Goal: Task Accomplishment & Management: Use online tool/utility

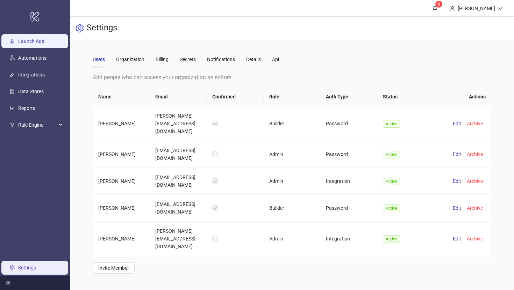
click at [41, 41] on link "Launch Ads" at bounding box center [31, 41] width 26 height 6
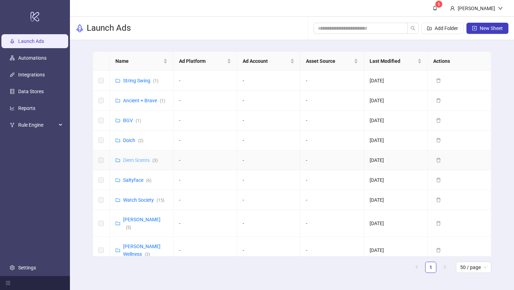
click at [135, 162] on link "Diem Scents ( 3 )" at bounding box center [140, 161] width 35 height 6
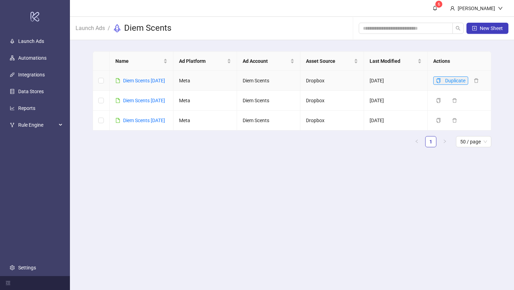
click at [437, 79] on icon "copy" at bounding box center [438, 80] width 5 height 5
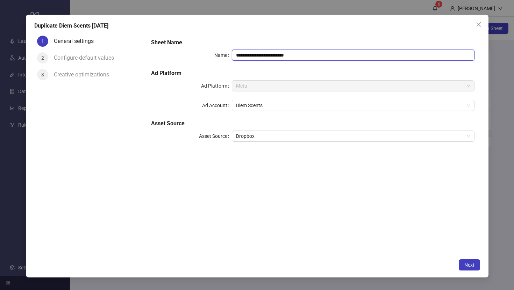
drag, startPoint x: 307, startPoint y: 54, endPoint x: 270, endPoint y: 54, distance: 37.4
click at [270, 54] on input "**********" at bounding box center [353, 55] width 242 height 11
type input "**********"
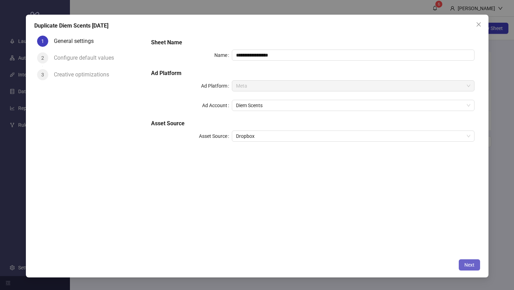
click at [466, 266] on span "Next" at bounding box center [469, 265] width 10 height 6
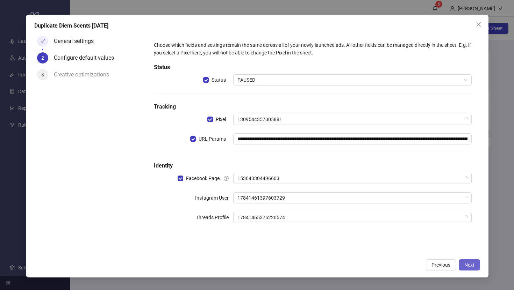
click at [466, 266] on span "Next" at bounding box center [469, 265] width 10 height 6
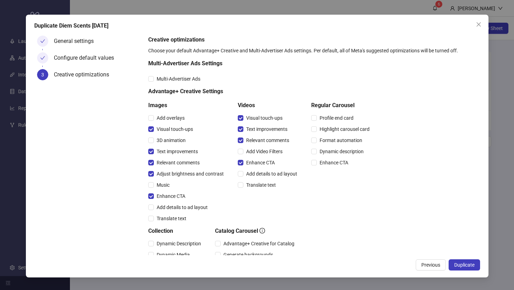
click at [466, 266] on span "Duplicate" at bounding box center [464, 265] width 20 height 6
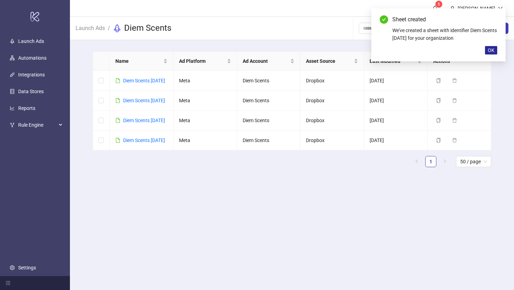
click at [493, 49] on span "OK" at bounding box center [490, 51] width 7 height 6
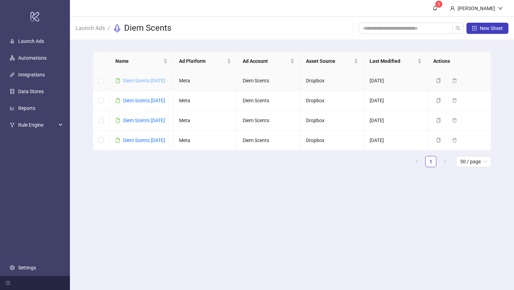
click at [151, 81] on link "Diem Scents [DATE]" at bounding box center [144, 81] width 42 height 6
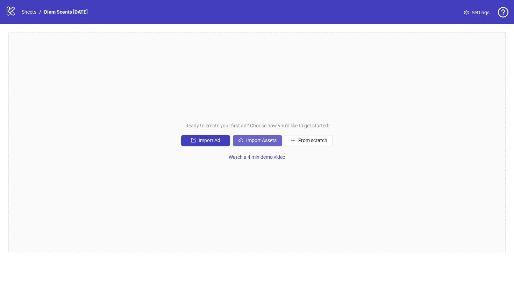
click at [255, 139] on span "Import Assets" at bounding box center [261, 141] width 30 height 6
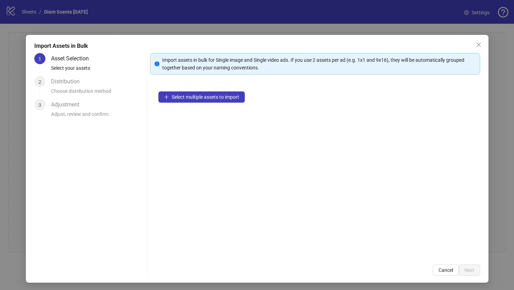
click at [216, 103] on div "Select multiple assets to import" at bounding box center [315, 169] width 330 height 173
click at [216, 99] on span "Select multiple assets to import" at bounding box center [205, 97] width 67 height 6
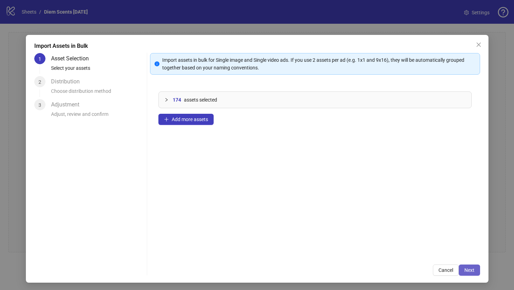
click at [469, 274] on button "Next" at bounding box center [468, 270] width 21 height 11
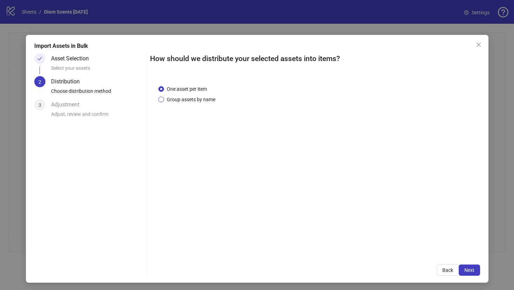
click at [165, 101] on span "Group assets by name" at bounding box center [191, 100] width 54 height 8
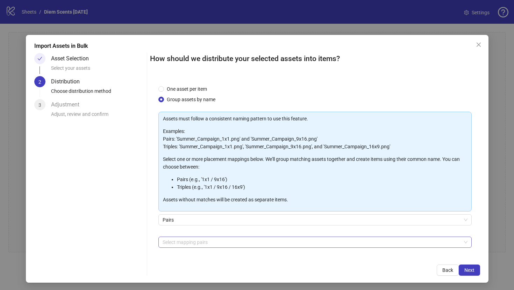
click at [195, 243] on div at bounding box center [311, 243] width 303 height 10
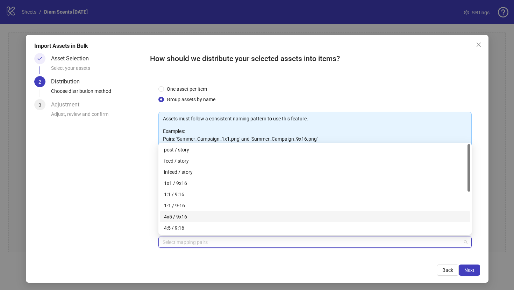
click at [189, 215] on div "4x5 / 9x16" at bounding box center [315, 217] width 302 height 8
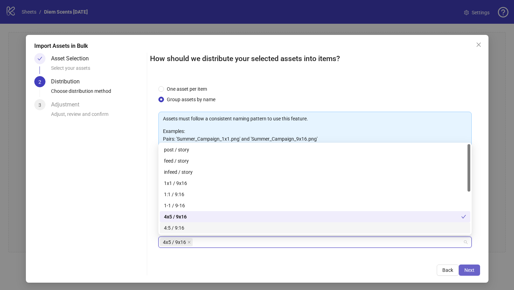
click at [464, 268] on span "Next" at bounding box center [469, 271] width 10 height 6
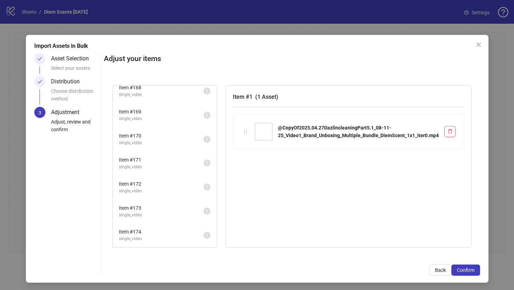
scroll to position [1, 0]
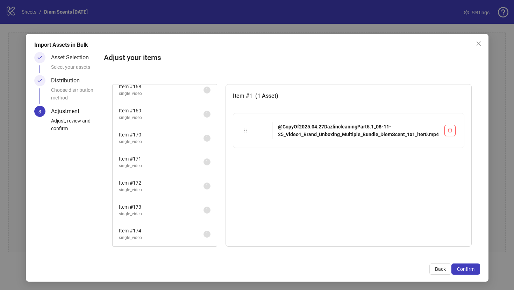
click at [151, 184] on span "Item # 172" at bounding box center [161, 183] width 85 height 8
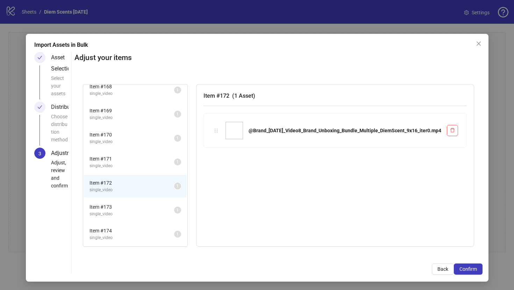
click at [151, 134] on span "Item # 170" at bounding box center [131, 135] width 85 height 8
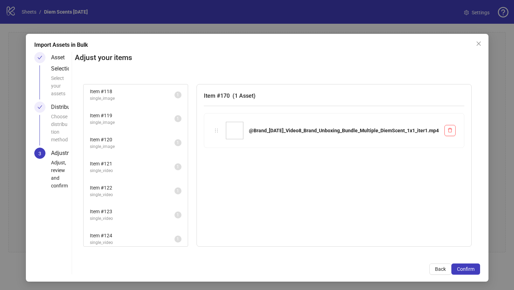
click at [151, 134] on li "Item # 120 single_image 1" at bounding box center [135, 143] width 103 height 23
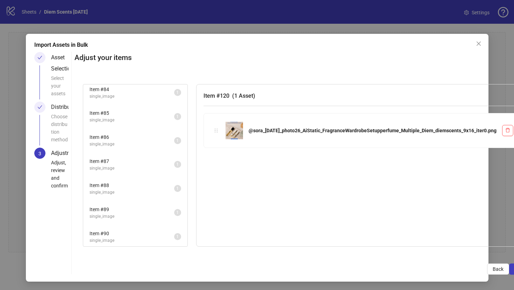
click at [151, 134] on span "Item # 86" at bounding box center [131, 137] width 85 height 8
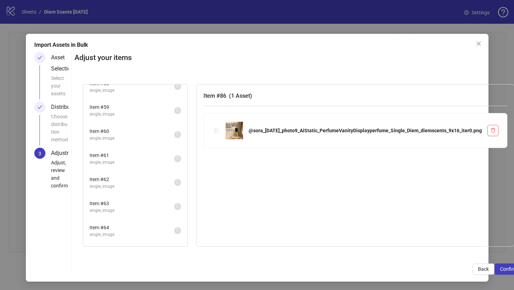
click at [151, 134] on span "Item # 60" at bounding box center [131, 132] width 85 height 8
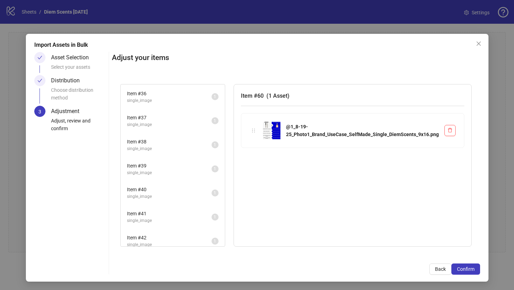
scroll to position [815, 0]
click at [151, 134] on div "Item # 36 single_image 1" at bounding box center [173, 123] width 104 height 24
click at [57, 88] on div "Choose distribution method" at bounding box center [78, 96] width 55 height 20
click at [437, 267] on span "Back" at bounding box center [440, 270] width 11 height 6
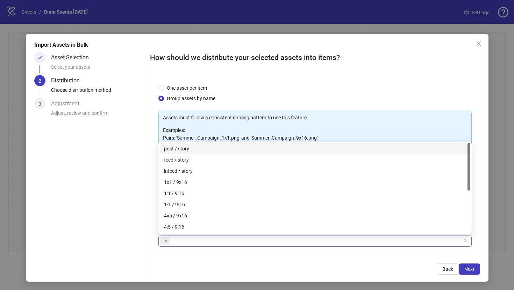
click at [200, 240] on div at bounding box center [311, 242] width 303 height 10
click at [166, 240] on icon "close" at bounding box center [165, 241] width 3 height 3
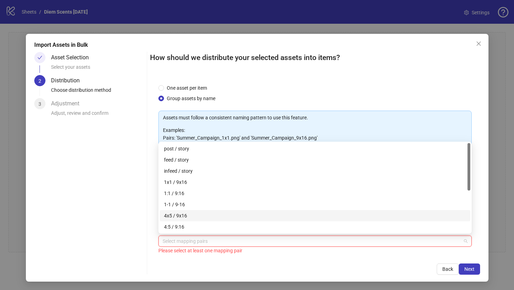
click at [188, 218] on div "4x5 / 9x16" at bounding box center [315, 216] width 302 height 8
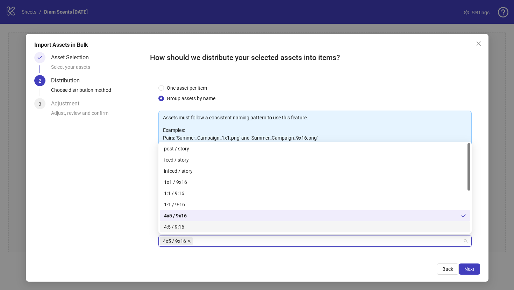
click at [188, 242] on icon "close" at bounding box center [188, 241] width 3 height 3
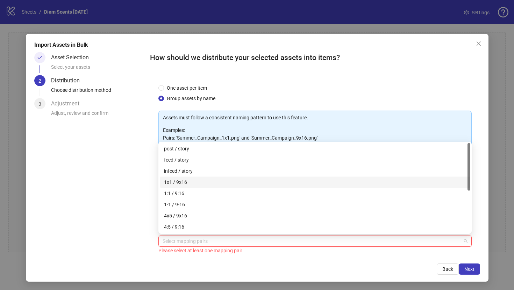
click at [189, 181] on div "1x1 / 9x16" at bounding box center [315, 183] width 302 height 8
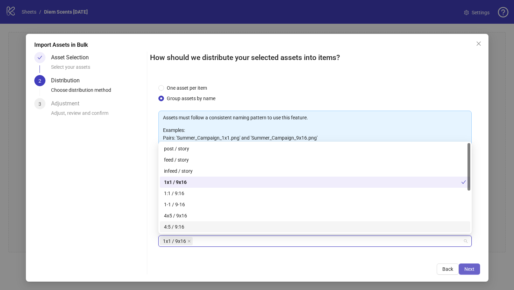
click at [473, 269] on span "Next" at bounding box center [469, 270] width 10 height 6
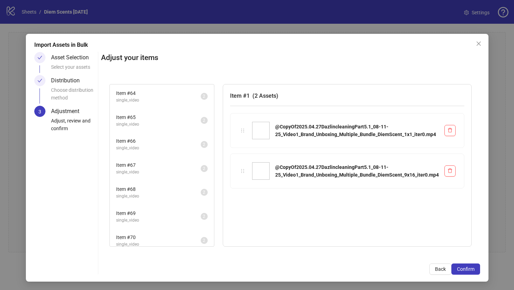
scroll to position [1930, 0]
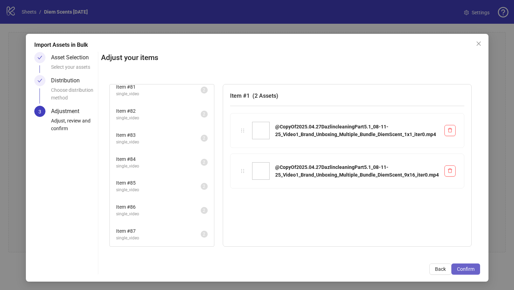
click at [475, 268] on button "Confirm" at bounding box center [465, 269] width 29 height 11
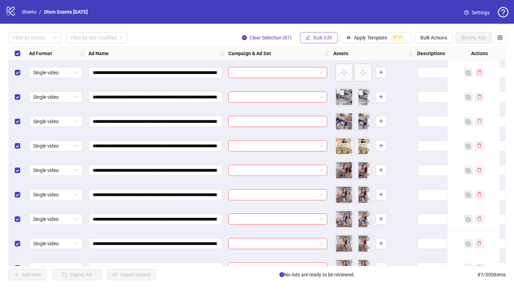
click at [317, 39] on span "Bulk Edit" at bounding box center [322, 38] width 19 height 6
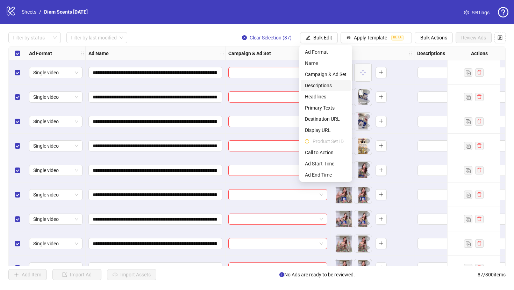
click at [314, 83] on span "Descriptions" at bounding box center [326, 86] width 42 height 8
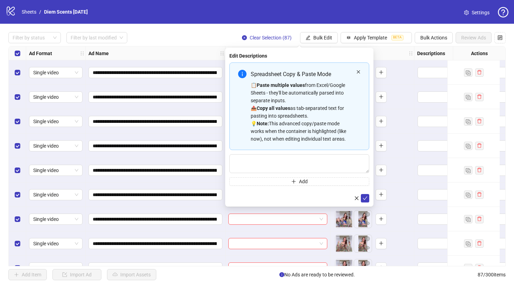
click at [356, 73] on icon "close" at bounding box center [358, 72] width 4 height 4
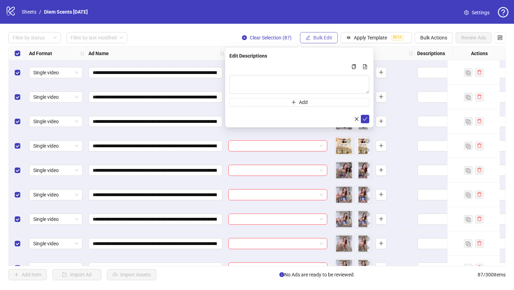
click at [332, 36] on button "Bulk Edit" at bounding box center [319, 37] width 38 height 11
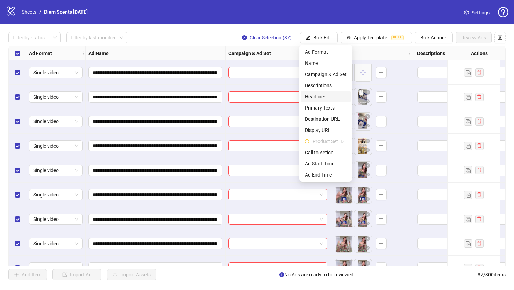
click at [327, 98] on span "Headlines" at bounding box center [326, 97] width 42 height 8
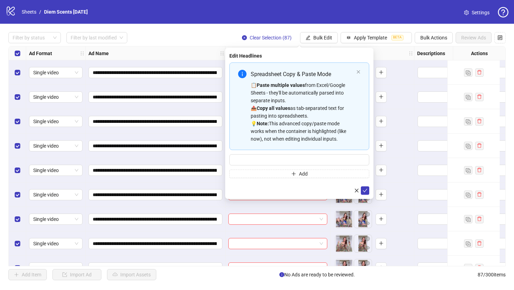
click at [360, 71] on div "Spreadsheet Copy & Paste Mode 📋 Paste multiple values from Excel/Google Sheets …" at bounding box center [299, 107] width 140 height 88
click at [355, 71] on div "Spreadsheet Copy & Paste Mode 📋 Paste multiple values from Excel/Google Sheets …" at bounding box center [299, 107] width 140 height 88
click at [358, 72] on icon "close" at bounding box center [357, 71] width 3 height 3
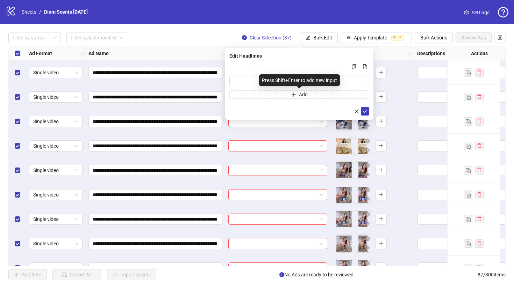
click at [328, 81] on div "Press Shift+Enter to add new input" at bounding box center [299, 80] width 81 height 12
click at [351, 81] on input "Multi-input container - paste or copy values" at bounding box center [299, 80] width 140 height 11
click at [369, 39] on span "Apply Template" at bounding box center [370, 38] width 33 height 6
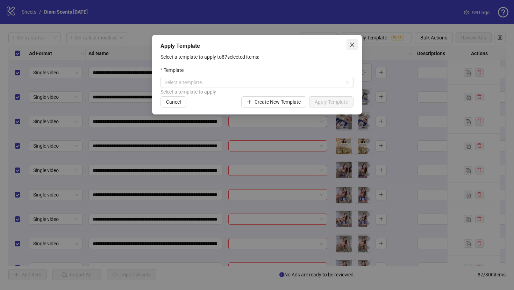
click at [350, 45] on icon "close" at bounding box center [352, 45] width 6 height 6
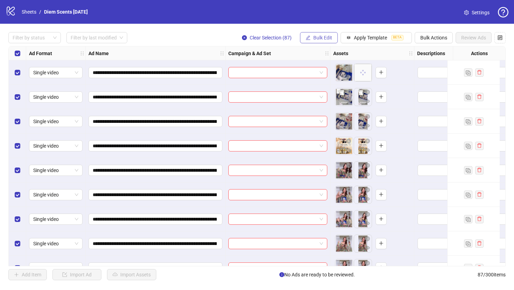
click at [327, 39] on span "Bulk Edit" at bounding box center [322, 38] width 19 height 6
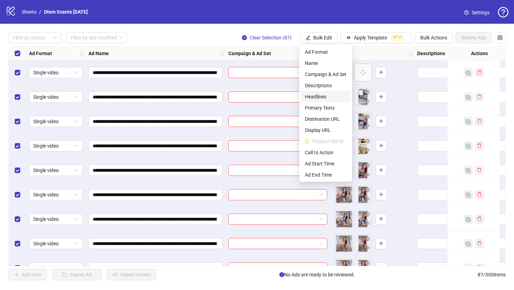
click at [326, 94] on span "Headlines" at bounding box center [326, 97] width 42 height 8
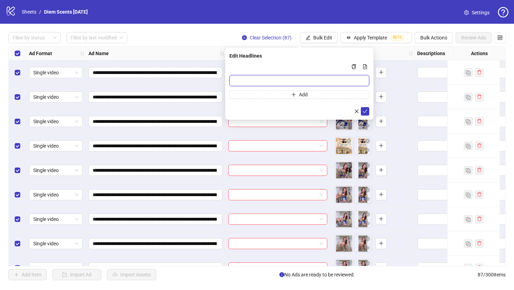
click at [316, 82] on input "Multi-input container - paste or copy values" at bounding box center [299, 80] width 140 height 11
paste input "**********"
type input "**********"
click at [363, 111] on icon "check" at bounding box center [365, 111] width 5 height 3
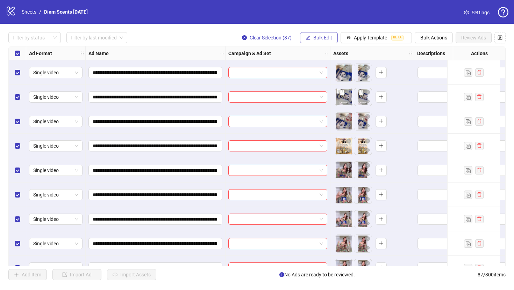
click at [315, 39] on span "Bulk Edit" at bounding box center [322, 38] width 19 height 6
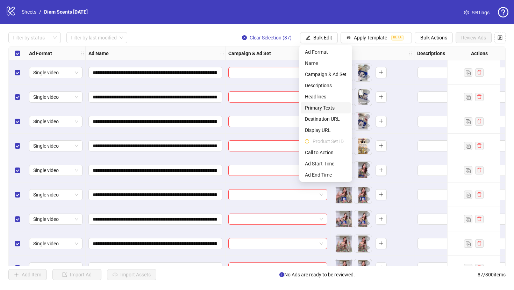
click at [318, 107] on span "Primary Texts" at bounding box center [326, 108] width 42 height 8
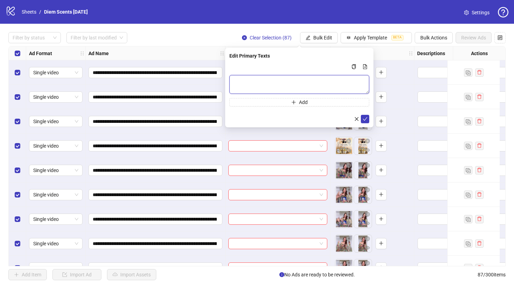
click at [320, 78] on textarea "Multi-text input container - paste or copy values" at bounding box center [299, 84] width 140 height 19
paste textarea "**********"
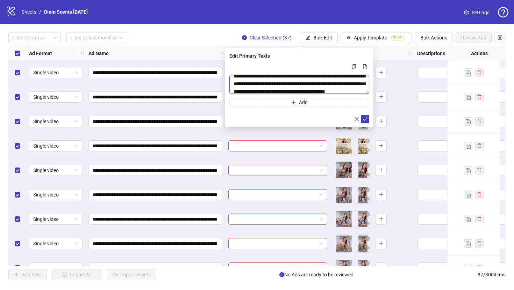
scroll to position [0, 0]
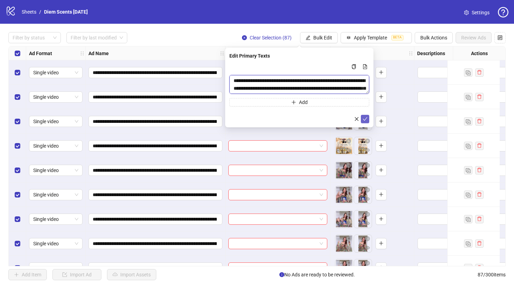
type textarea "**********"
click at [365, 119] on icon "check" at bounding box center [364, 119] width 5 height 5
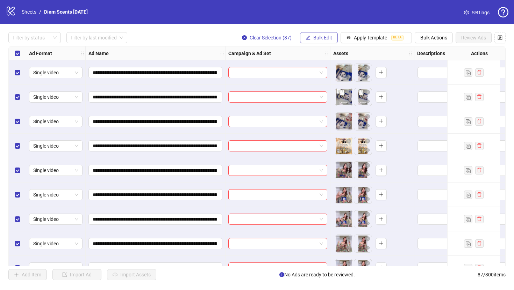
click at [327, 38] on span "Bulk Edit" at bounding box center [322, 38] width 19 height 6
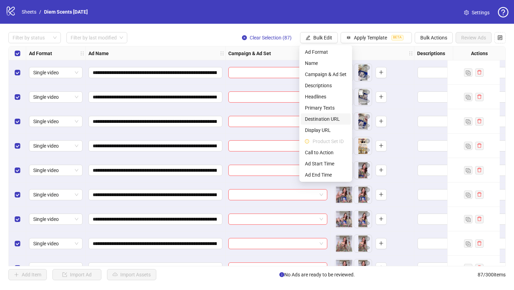
click at [326, 120] on span "Destination URL" at bounding box center [326, 119] width 42 height 8
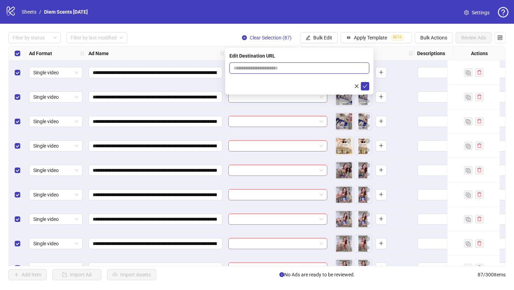
click at [319, 66] on input "text" at bounding box center [296, 68] width 126 height 8
paste input "**********"
type input "**********"
click at [365, 85] on icon "check" at bounding box center [364, 86] width 5 height 5
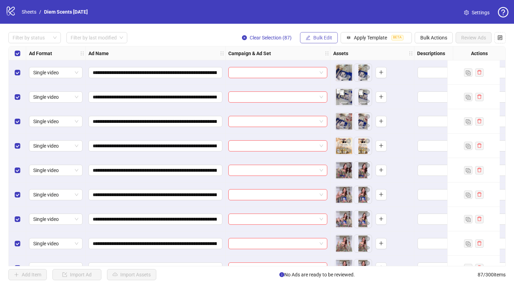
click at [320, 39] on span "Bulk Edit" at bounding box center [322, 38] width 19 height 6
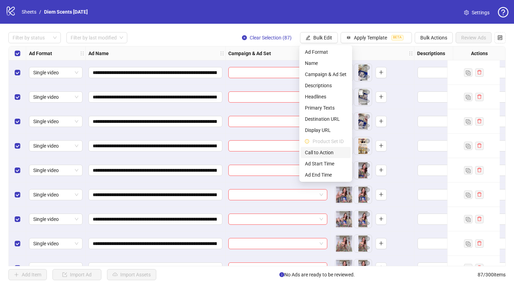
click at [324, 152] on span "Call to Action" at bounding box center [326, 153] width 42 height 8
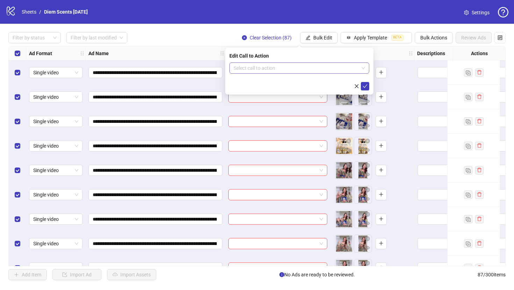
click at [326, 66] on input "search" at bounding box center [295, 68] width 125 height 10
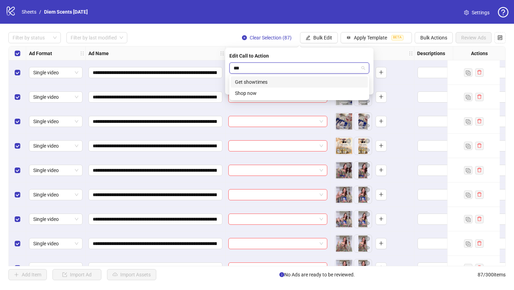
type input "****"
click at [318, 80] on div "Shop now" at bounding box center [299, 82] width 129 height 8
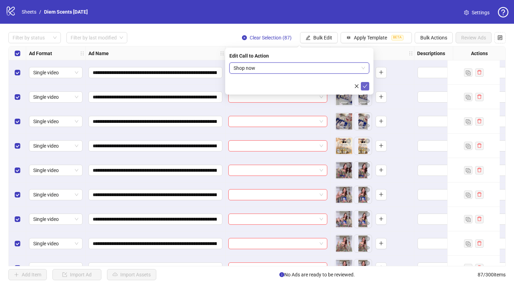
click at [364, 85] on icon "check" at bounding box center [364, 86] width 5 height 5
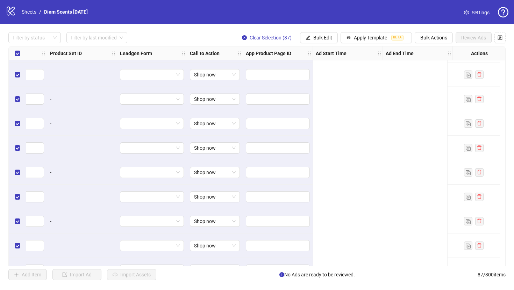
scroll to position [756, 0]
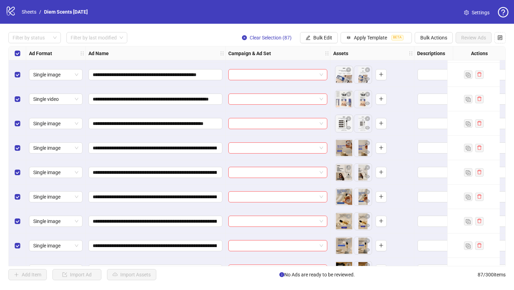
click at [20, 53] on div "Select all rows" at bounding box center [17, 53] width 17 height 14
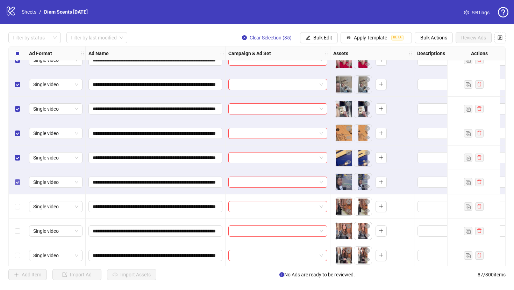
scroll to position [1481, 0]
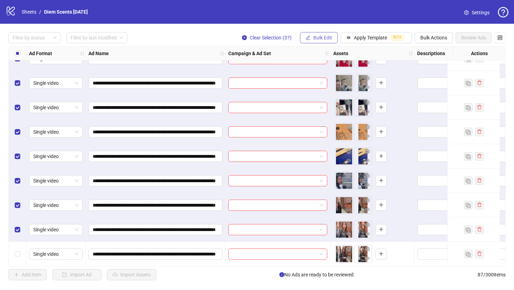
click at [324, 35] on span "Bulk Edit" at bounding box center [322, 38] width 19 height 6
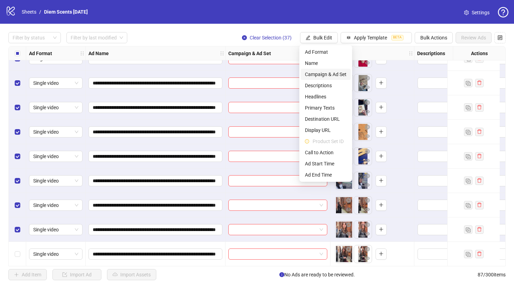
click at [325, 73] on span "Campaign & Ad Set" at bounding box center [326, 75] width 42 height 8
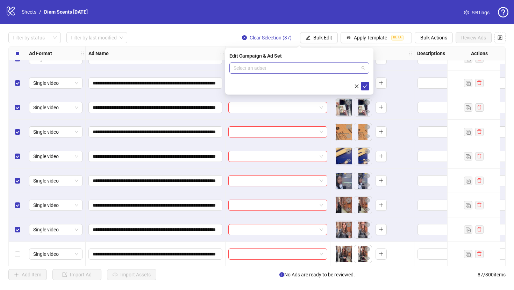
click at [320, 70] on input "search" at bounding box center [295, 68] width 125 height 10
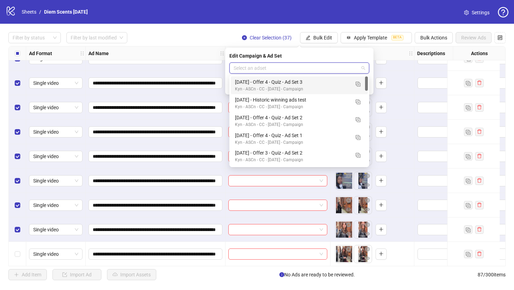
type input "*"
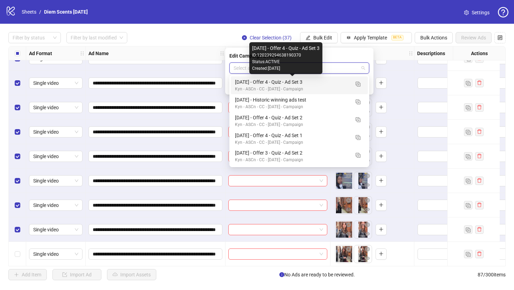
click at [319, 80] on div "02/09/2025 - Offer 4 - Quiz - Ad Set 3" at bounding box center [292, 82] width 115 height 8
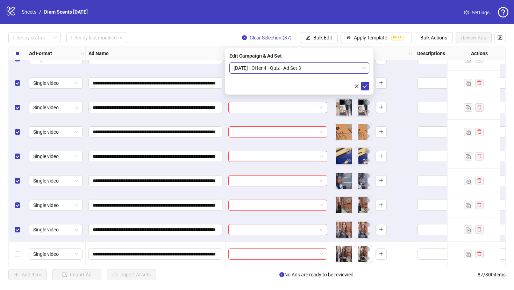
click at [324, 68] on span "02/09/2025 - Offer 4 - Quiz - Ad Set 3" at bounding box center [298, 68] width 131 height 10
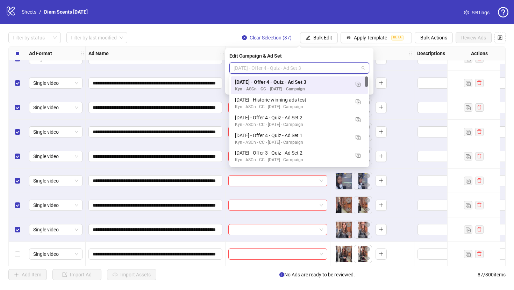
click at [324, 68] on span "02/09/2025 - Offer 4 - Quiz - Ad Set 3" at bounding box center [298, 68] width 131 height 10
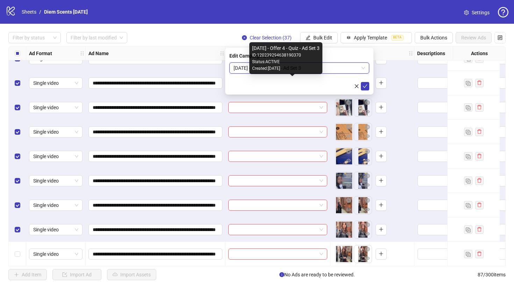
drag, startPoint x: 314, startPoint y: 48, endPoint x: 274, endPoint y: 48, distance: 40.2
click at [274, 48] on div "02/09/2025 - Offer 4 - Quiz - Ad Set 3" at bounding box center [285, 48] width 67 height 8
drag, startPoint x: 253, startPoint y: 47, endPoint x: 336, endPoint y: 48, distance: 83.2
click at [336, 48] on body "**********" at bounding box center [257, 145] width 514 height 290
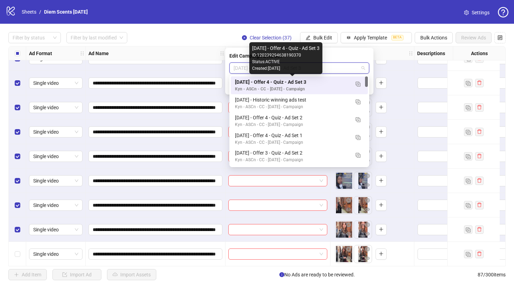
click at [303, 80] on div "02/09/2025 - Offer 4 - Quiz - Ad Set 3" at bounding box center [292, 82] width 115 height 8
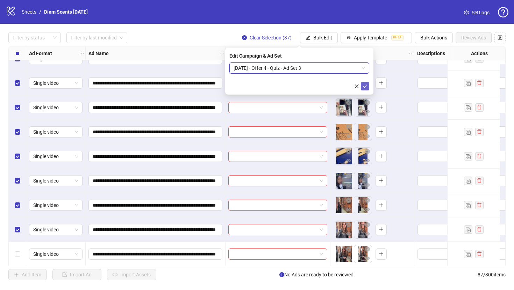
click at [364, 85] on icon "check" at bounding box center [364, 86] width 5 height 5
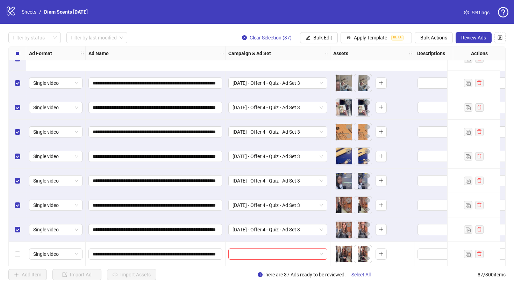
scroll to position [1620, 0]
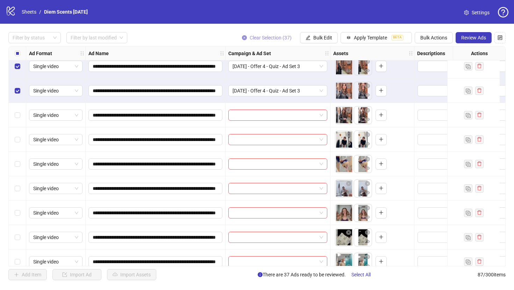
click at [242, 37] on icon "close-circle" at bounding box center [244, 37] width 5 height 5
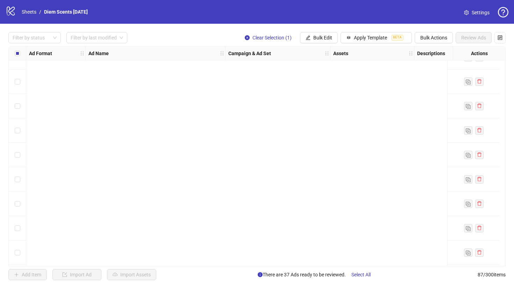
scroll to position [1670, 0]
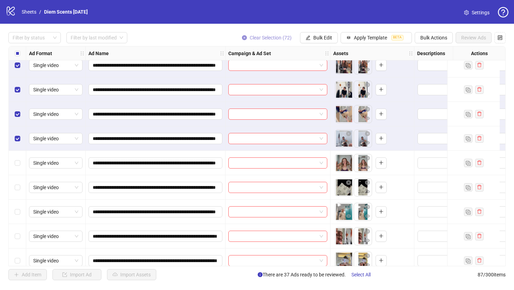
click at [243, 38] on icon "close-circle" at bounding box center [244, 37] width 5 height 5
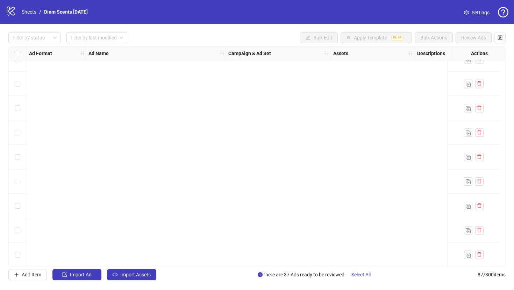
scroll to position [0, 0]
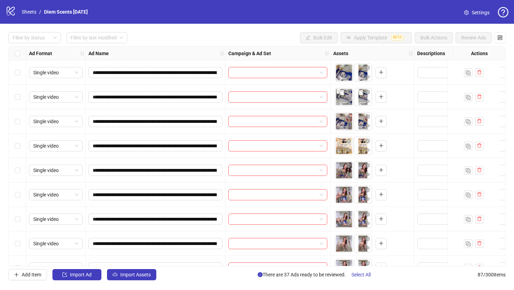
click at [20, 70] on div "Select row 1" at bounding box center [17, 72] width 17 height 24
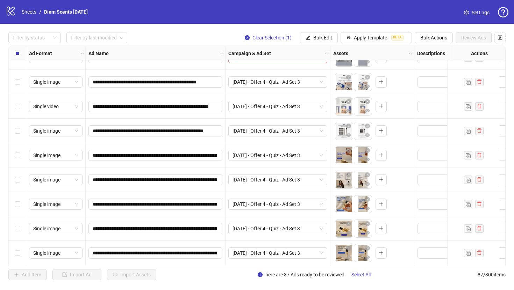
scroll to position [689, 0]
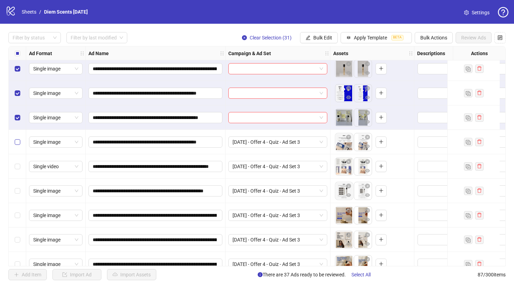
click at [17, 139] on label "Select row 32" at bounding box center [18, 142] width 6 height 8
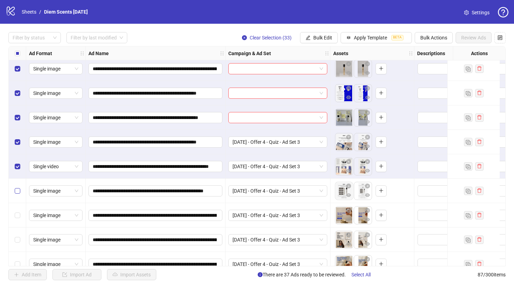
click at [18, 195] on label "Select row 34" at bounding box center [18, 191] width 6 height 8
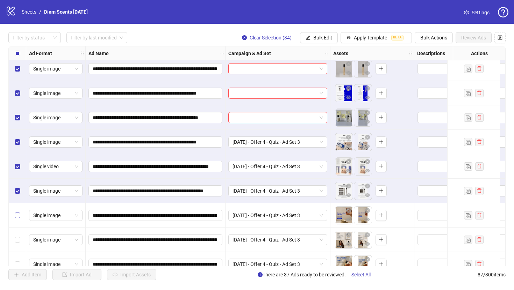
click at [19, 212] on label "Select row 35" at bounding box center [18, 216] width 6 height 8
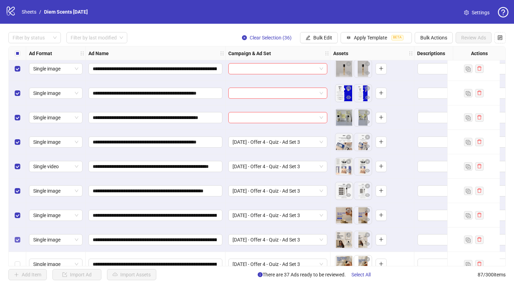
scroll to position [739, 0]
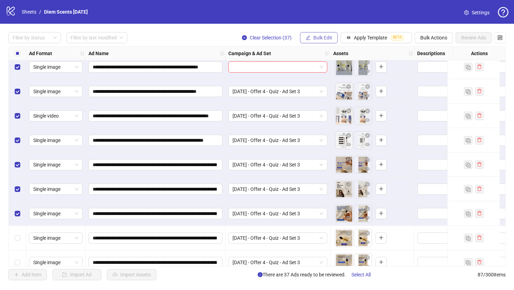
click at [329, 37] on span "Bulk Edit" at bounding box center [322, 38] width 19 height 6
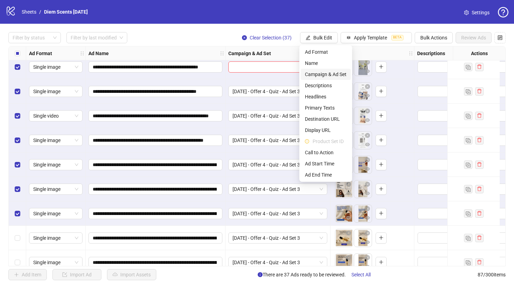
click at [329, 73] on span "Campaign & Ad Set" at bounding box center [326, 75] width 42 height 8
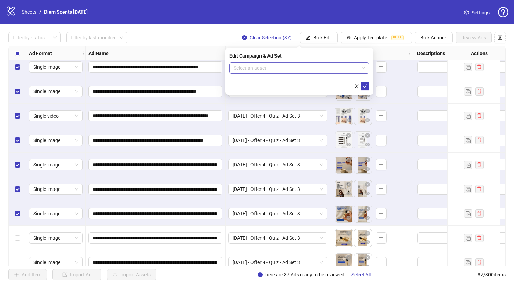
click at [325, 66] on input "search" at bounding box center [295, 68] width 125 height 10
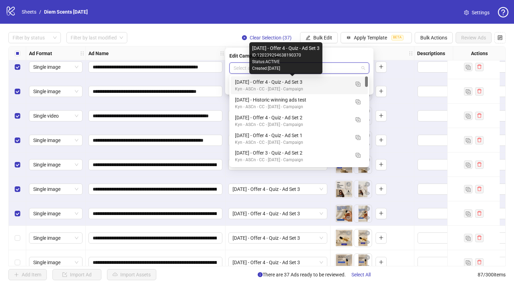
click at [304, 82] on div "02/09/2025 - Offer 4 - Quiz - Ad Set 3" at bounding box center [292, 82] width 115 height 8
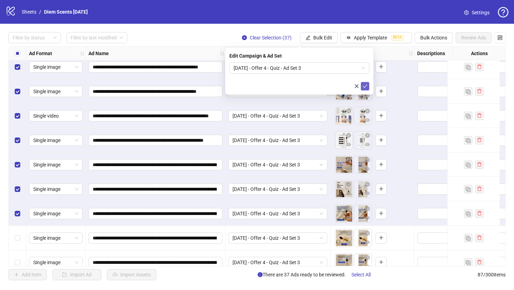
click at [363, 88] on icon "check" at bounding box center [364, 86] width 5 height 5
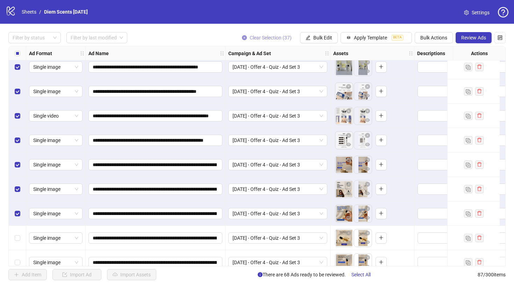
click at [242, 36] on icon "close-circle" at bounding box center [244, 37] width 5 height 5
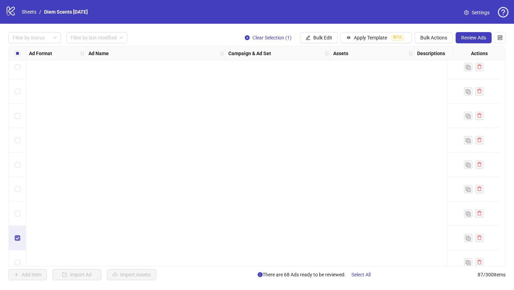
scroll to position [1925, 0]
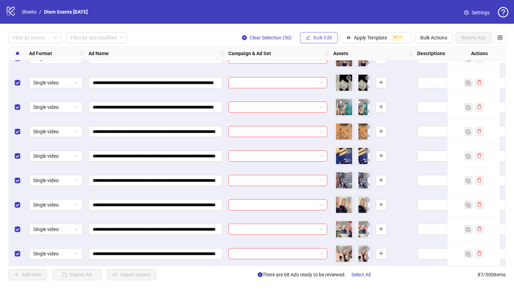
click at [320, 38] on span "Bulk Edit" at bounding box center [322, 38] width 19 height 6
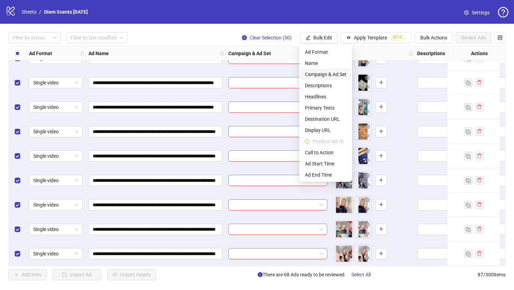
click at [326, 74] on span "Campaign & Ad Set" at bounding box center [326, 75] width 42 height 8
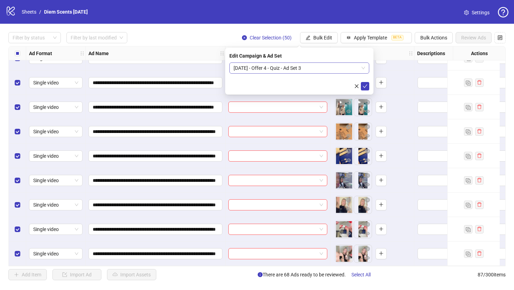
click at [320, 67] on span "02/09/2025 - Offer 4 - Quiz - Ad Set 3" at bounding box center [298, 68] width 131 height 10
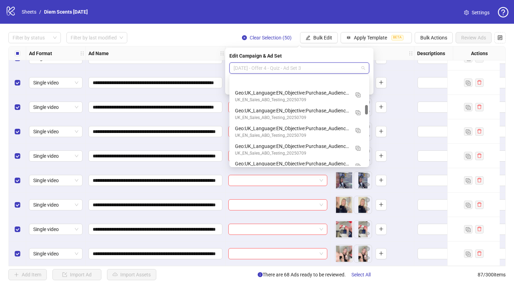
scroll to position [270, 0]
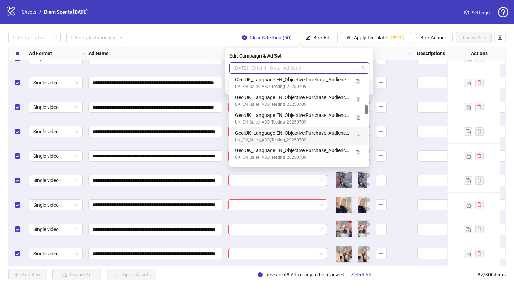
click at [310, 65] on span "02/09/2025 - Offer 4 - Quiz - Ad Set 3" at bounding box center [298, 68] width 131 height 10
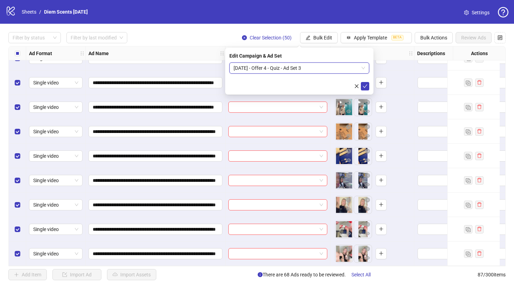
click at [323, 67] on span "02/09/2025 - Offer 4 - Quiz - Ad Set 3" at bounding box center [298, 68] width 131 height 10
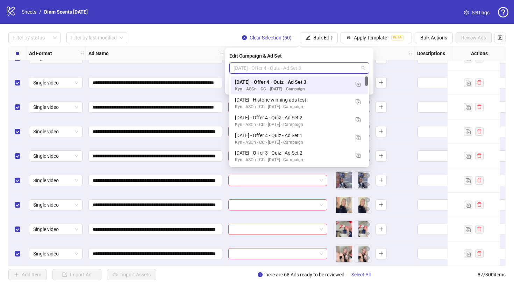
click at [323, 67] on span "02/09/2025 - Offer 4 - Quiz - Ad Set 3" at bounding box center [298, 68] width 131 height 10
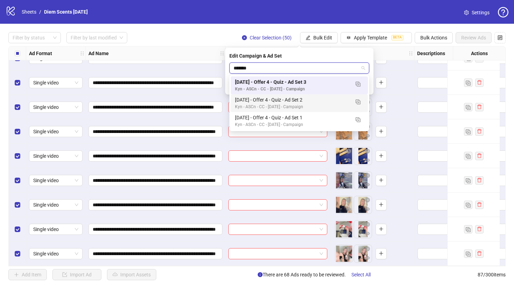
type input "*******"
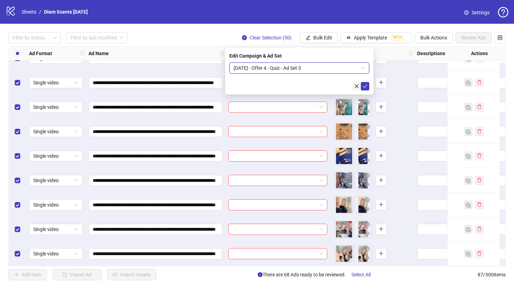
click at [354, 85] on icon "close" at bounding box center [356, 86] width 5 height 5
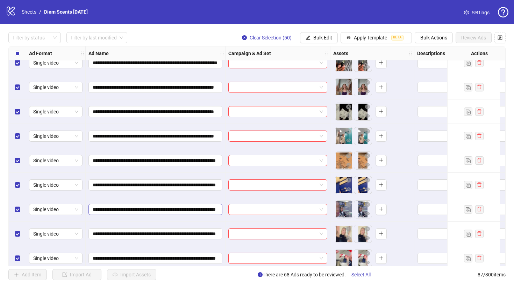
scroll to position [1925, 0]
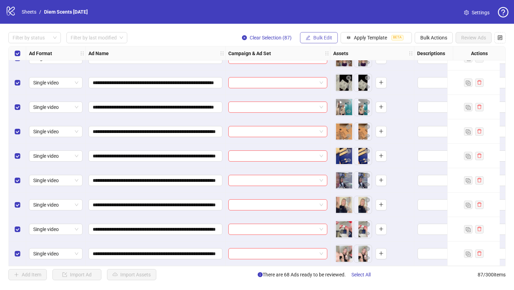
click at [313, 38] on span "Bulk Edit" at bounding box center [322, 38] width 19 height 6
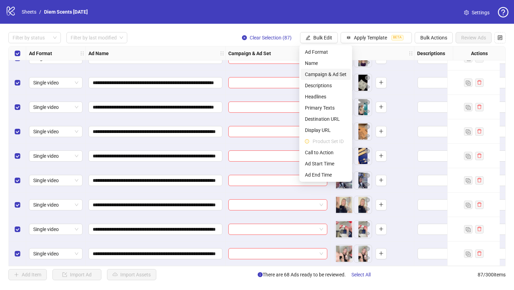
click at [322, 76] on span "Campaign & Ad Set" at bounding box center [326, 75] width 42 height 8
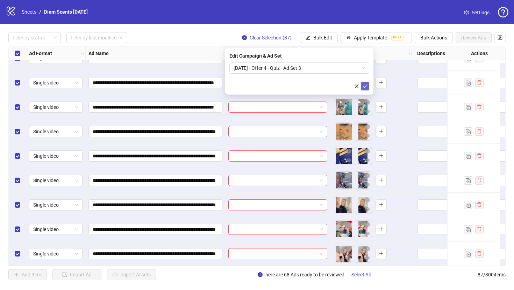
click at [365, 87] on icon "check" at bounding box center [364, 86] width 5 height 5
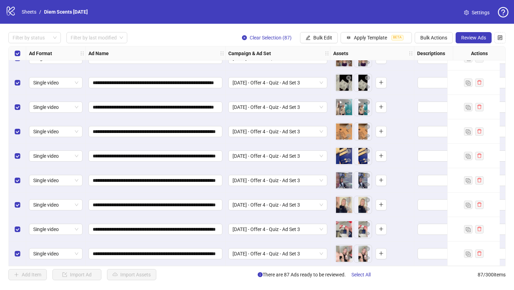
click at [170, 51] on div "Ad Name" at bounding box center [156, 53] width 140 height 14
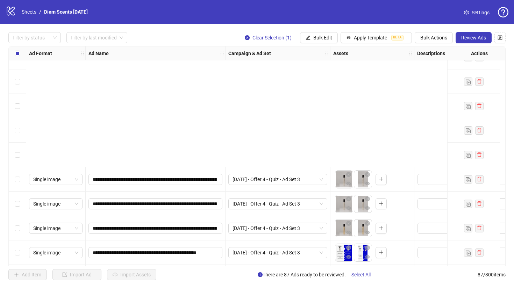
scroll to position [746, 0]
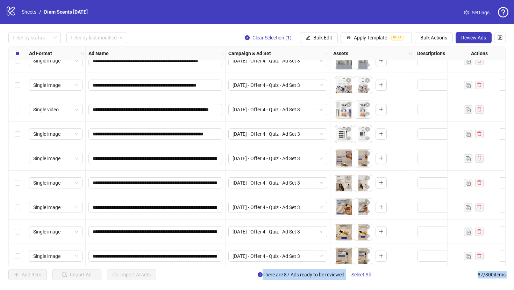
click at [16, 203] on div "Select row 37" at bounding box center [17, 207] width 17 height 24
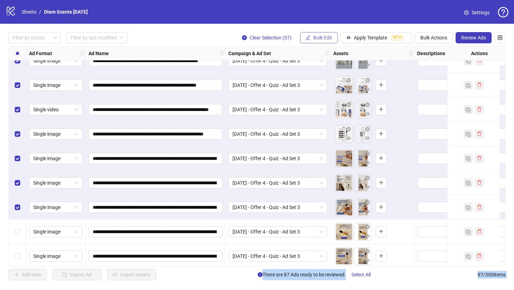
click at [324, 38] on span "Bulk Edit" at bounding box center [322, 38] width 19 height 6
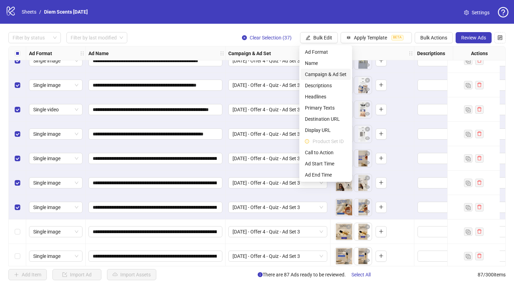
click at [326, 76] on span "Campaign & Ad Set" at bounding box center [326, 75] width 42 height 8
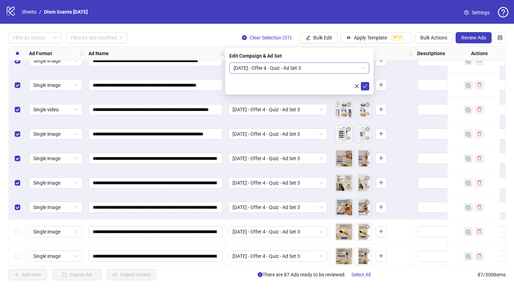
click at [363, 70] on span "02/09/2025 - Offer 4 - Quiz - Ad Set 3" at bounding box center [298, 68] width 131 height 10
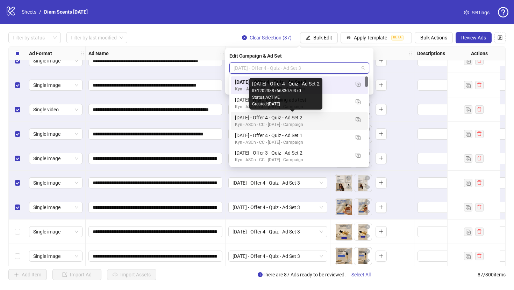
click at [310, 117] on div "02/09/2025 - Offer 4 - Quiz - Ad Set 2" at bounding box center [292, 118] width 115 height 8
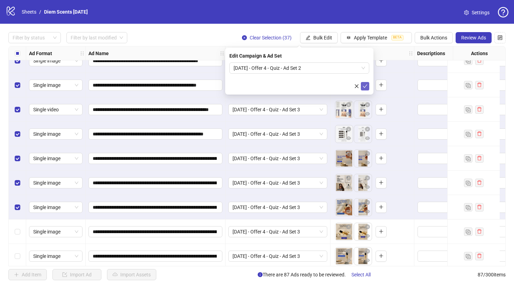
click at [364, 85] on icon "check" at bounding box center [364, 86] width 5 height 5
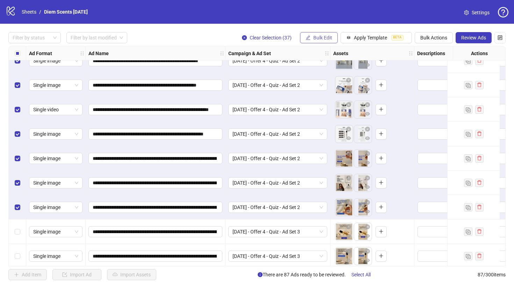
click at [321, 37] on span "Bulk Edit" at bounding box center [322, 38] width 19 height 6
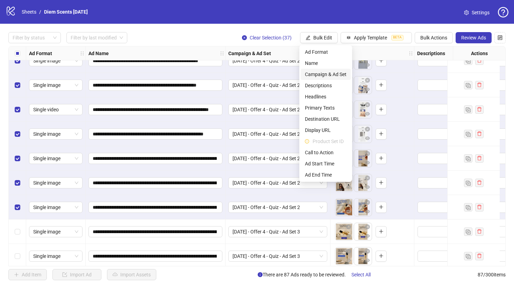
click at [328, 75] on span "Campaign & Ad Set" at bounding box center [326, 75] width 42 height 8
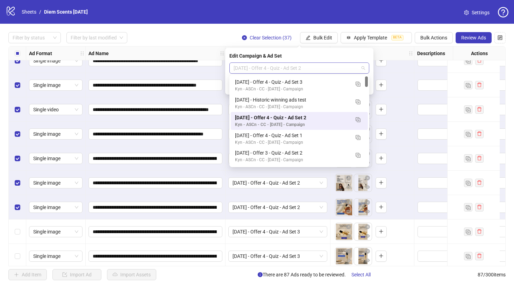
click at [327, 67] on span "02/09/2025 - Offer 4 - Quiz - Ad Set 2" at bounding box center [298, 68] width 131 height 10
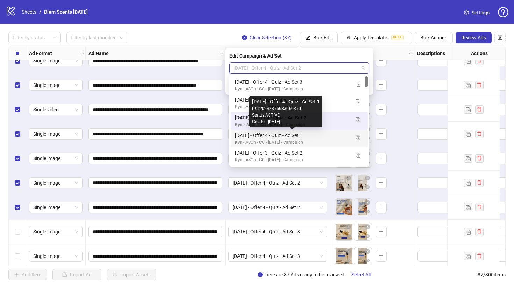
click at [304, 133] on div "02/09/2025 - Offer 4 - Quiz - Ad Set 1" at bounding box center [292, 136] width 115 height 8
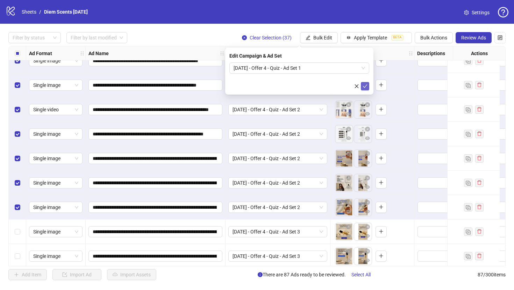
click at [364, 85] on icon "check" at bounding box center [364, 86] width 5 height 5
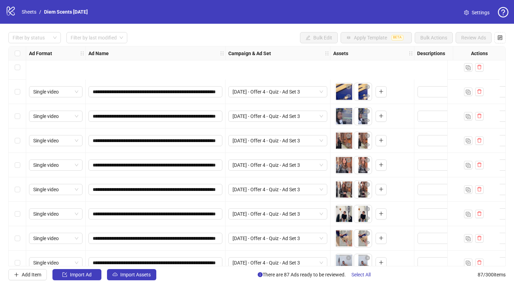
scroll to position [1925, 0]
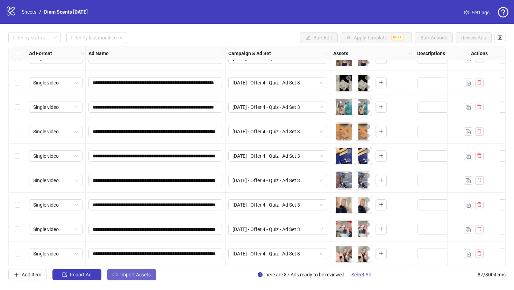
click at [122, 276] on span "Import Assets" at bounding box center [135, 275] width 30 height 6
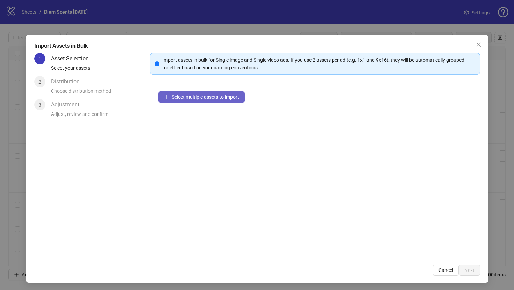
click at [188, 101] on button "Select multiple assets to import" at bounding box center [201, 97] width 86 height 11
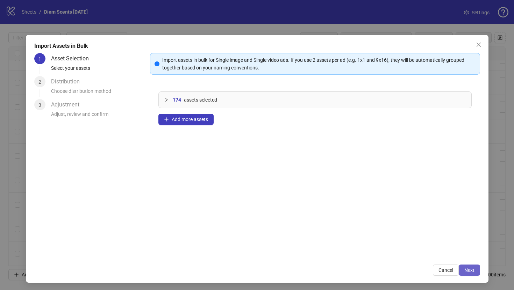
click at [465, 269] on span "Next" at bounding box center [469, 271] width 10 height 6
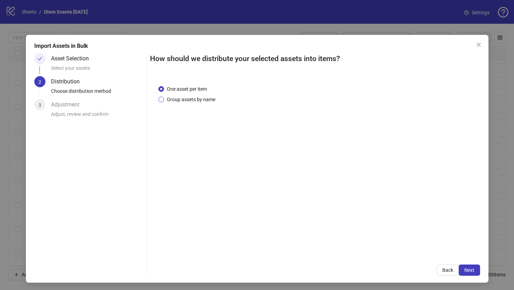
click at [203, 101] on span "Group assets by name" at bounding box center [191, 100] width 54 height 8
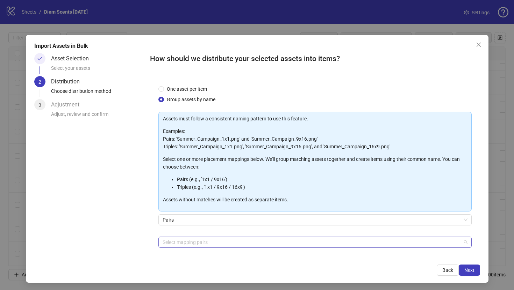
click at [181, 243] on div at bounding box center [311, 243] width 303 height 10
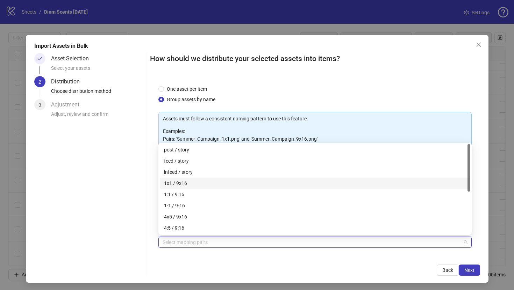
click at [191, 183] on div "1x1 / 9x16" at bounding box center [315, 184] width 302 height 8
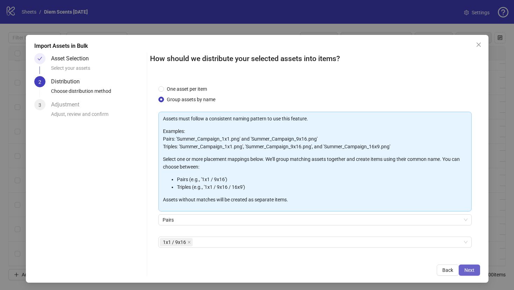
click at [472, 269] on span "Next" at bounding box center [469, 271] width 10 height 6
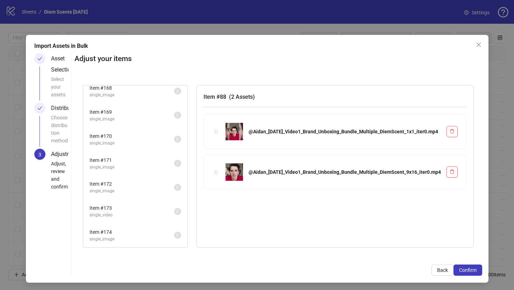
scroll to position [1, 0]
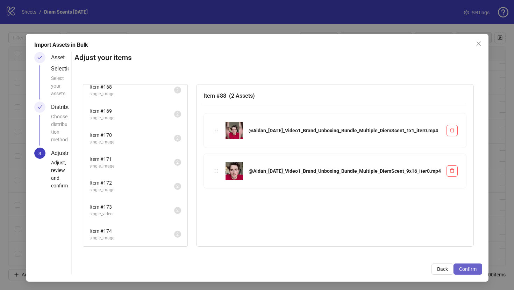
click at [466, 273] on button "Confirm" at bounding box center [467, 269] width 29 height 11
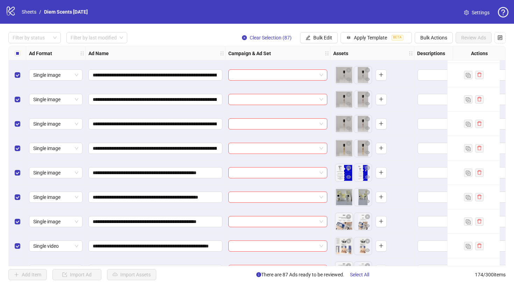
scroll to position [4053, 0]
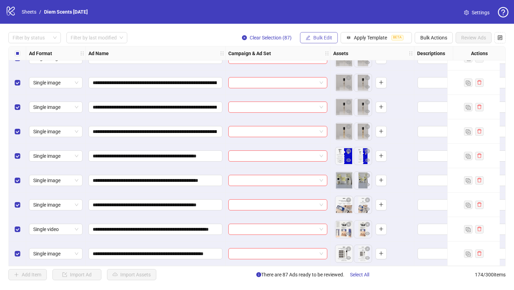
click at [321, 38] on span "Bulk Edit" at bounding box center [322, 38] width 19 height 6
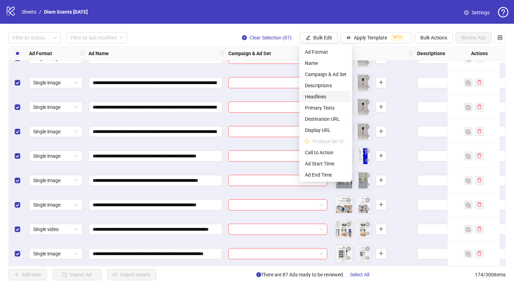
click at [322, 97] on span "Headlines" at bounding box center [326, 97] width 42 height 8
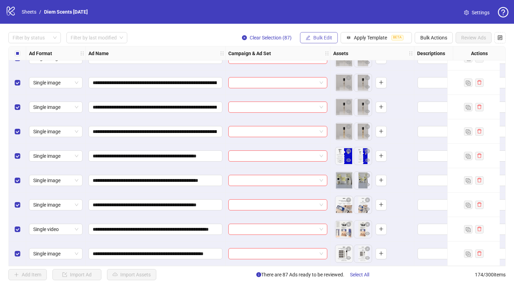
click at [318, 37] on span "Bulk Edit" at bounding box center [322, 38] width 19 height 6
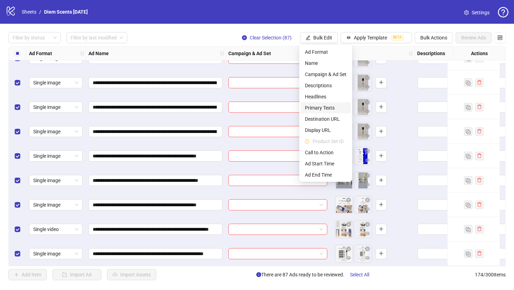
click at [318, 111] on span "Primary Texts" at bounding box center [326, 108] width 42 height 8
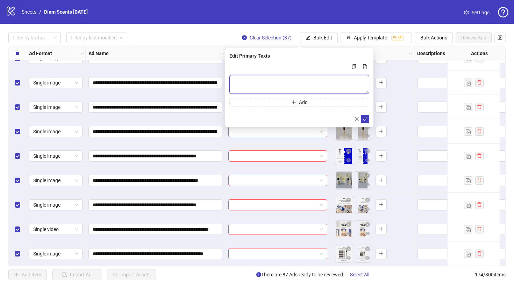
click at [295, 79] on textarea "Multi-text input container - paste or copy values" at bounding box center [299, 84] width 140 height 19
paste textarea "**********"
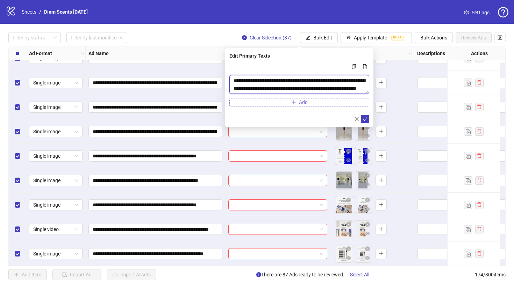
scroll to position [5, 0]
type textarea "**********"
click at [362, 121] on span "submit" at bounding box center [364, 119] width 5 height 6
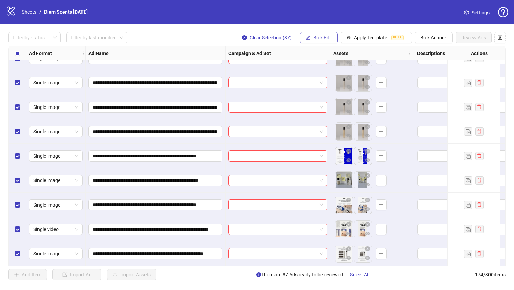
click at [324, 38] on span "Bulk Edit" at bounding box center [322, 38] width 19 height 6
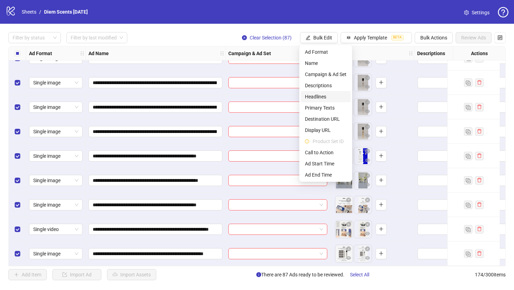
click at [313, 92] on li "Headlines" at bounding box center [325, 96] width 50 height 11
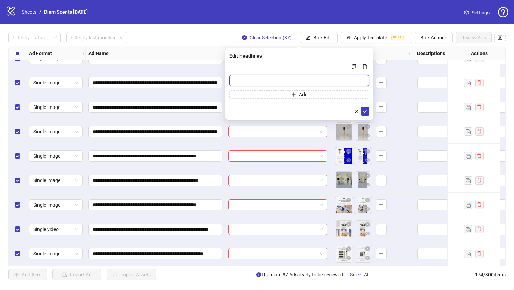
click at [258, 78] on input "Multi-input container - paste or copy values" at bounding box center [299, 80] width 140 height 11
paste input "**********"
type input "**********"
click at [366, 109] on icon "check" at bounding box center [364, 111] width 5 height 5
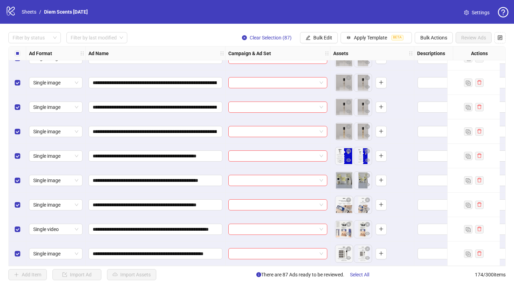
click at [318, 31] on div "**********" at bounding box center [257, 156] width 514 height 265
click at [318, 36] on span "Bulk Edit" at bounding box center [322, 38] width 19 height 6
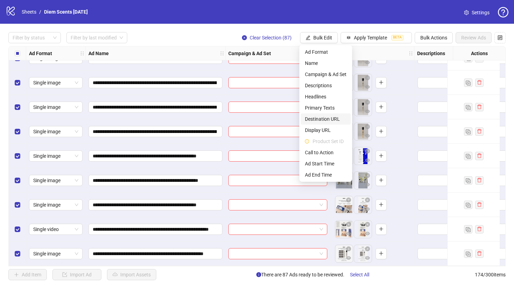
click at [321, 122] on span "Destination URL" at bounding box center [326, 119] width 42 height 8
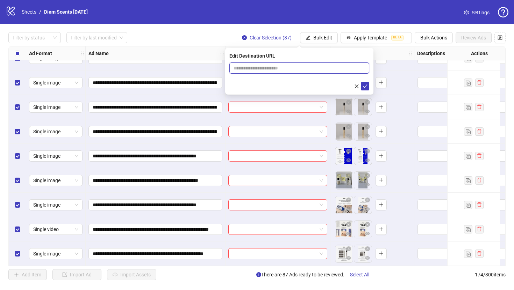
click at [280, 66] on input "text" at bounding box center [296, 68] width 126 height 8
paste input "**********"
type input "**********"
click at [362, 84] on icon "check" at bounding box center [364, 86] width 5 height 5
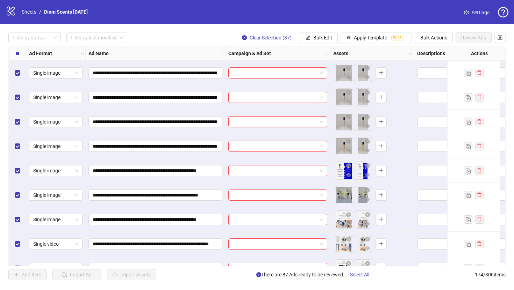
scroll to position [3787, 0]
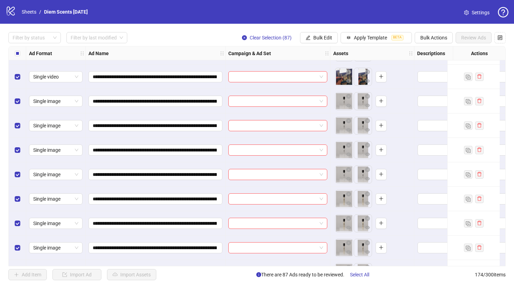
click at [243, 38] on icon "close-circle" at bounding box center [244, 37] width 5 height 5
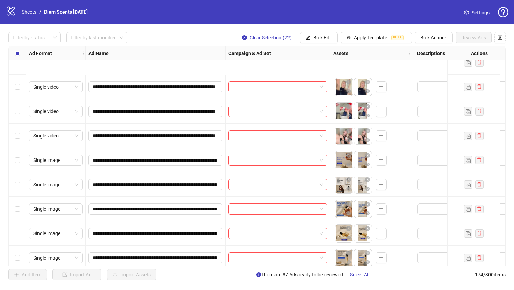
scroll to position [2825, 0]
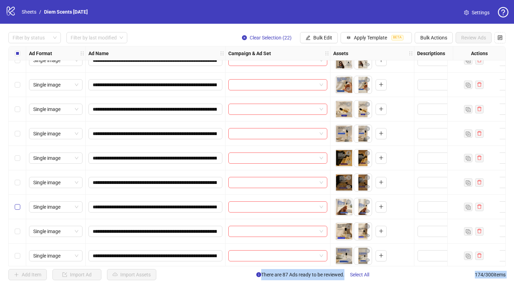
click at [17, 204] on label "Select row 122" at bounding box center [18, 207] width 6 height 8
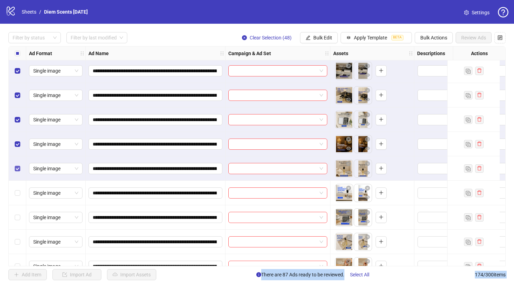
scroll to position [3181, 0]
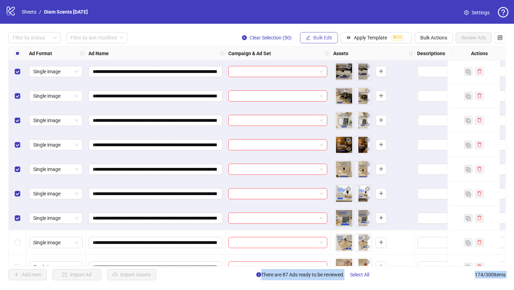
click at [308, 39] on icon "edit" at bounding box center [307, 37] width 5 height 5
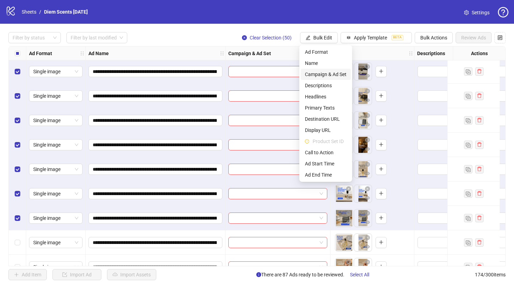
click at [322, 75] on span "Campaign & Ad Set" at bounding box center [326, 75] width 42 height 8
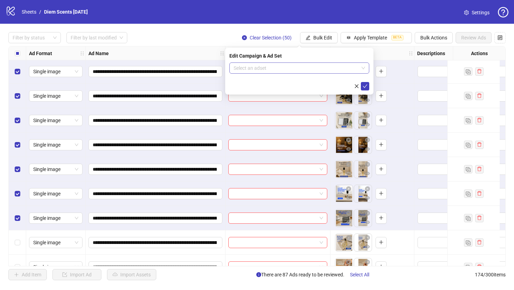
click at [300, 65] on input "search" at bounding box center [295, 68] width 125 height 10
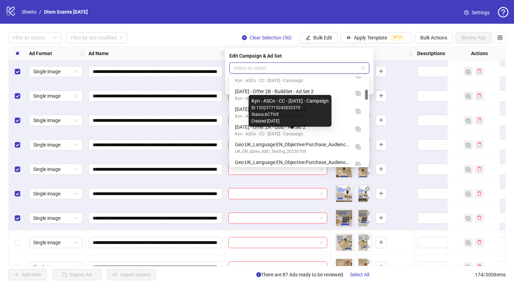
scroll to position [115, 0]
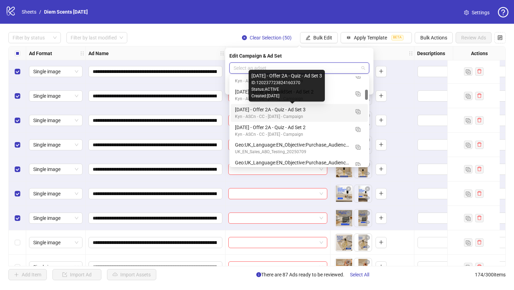
click at [310, 110] on div "13/08/2025 - Offer 2A - Quiz - Ad Set 3" at bounding box center [292, 110] width 115 height 8
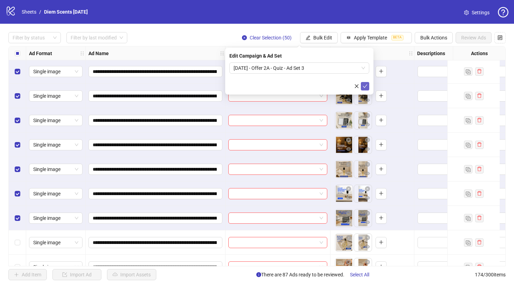
click at [367, 90] on button "submit" at bounding box center [365, 86] width 8 height 8
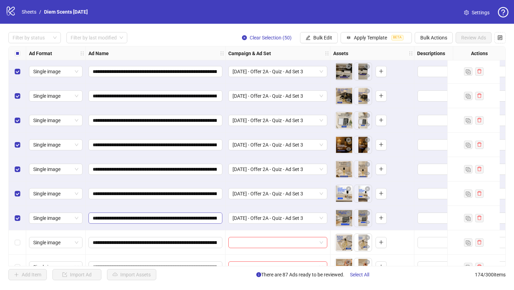
scroll to position [3215, 0]
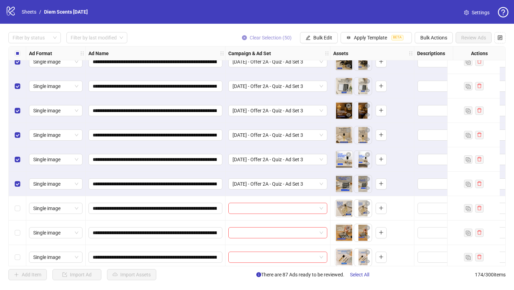
click at [242, 37] on icon "close-circle" at bounding box center [244, 37] width 5 height 5
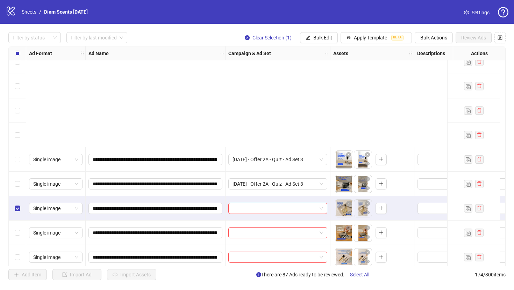
scroll to position [4053, 0]
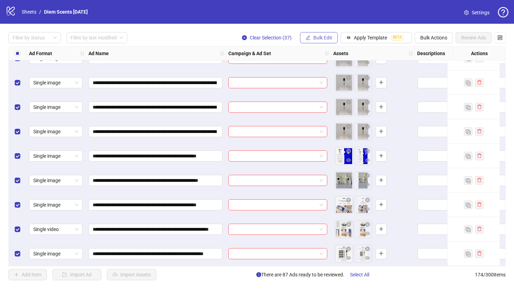
click at [327, 37] on span "Bulk Edit" at bounding box center [322, 38] width 19 height 6
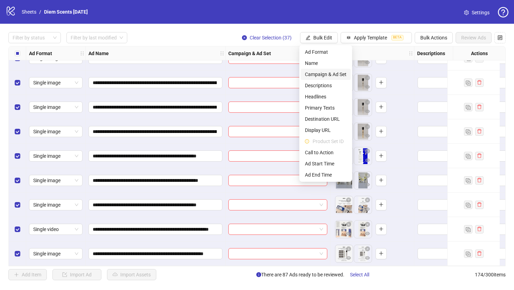
click at [328, 75] on span "Campaign & Ad Set" at bounding box center [326, 75] width 42 height 8
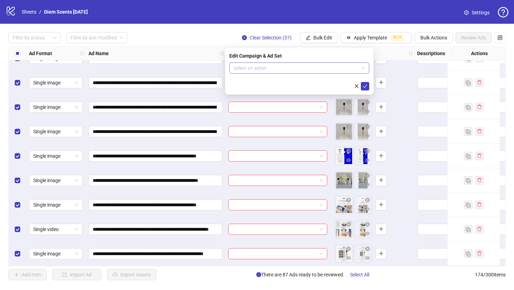
click at [317, 66] on input "search" at bounding box center [295, 68] width 125 height 10
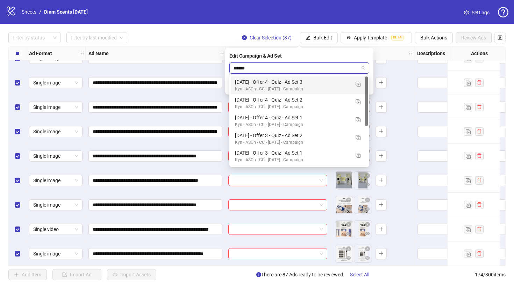
type input "*******"
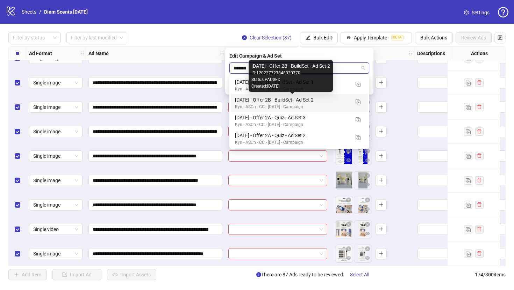
click at [305, 101] on div "13/08/2025 - Offer 2B - BuildSet - Ad Set 2" at bounding box center [292, 100] width 115 height 8
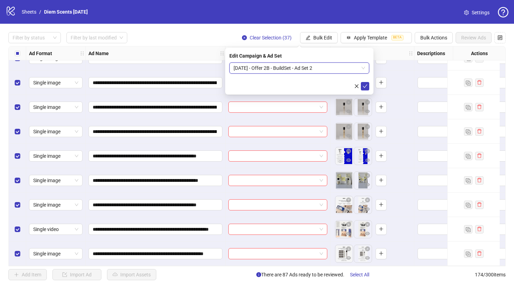
click at [339, 69] on span "13/08/2025 - Offer 2B - BuildSet - Ad Set 2" at bounding box center [298, 68] width 131 height 10
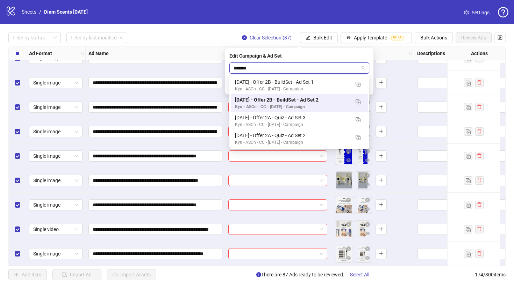
scroll to position [0, 0]
type input "********"
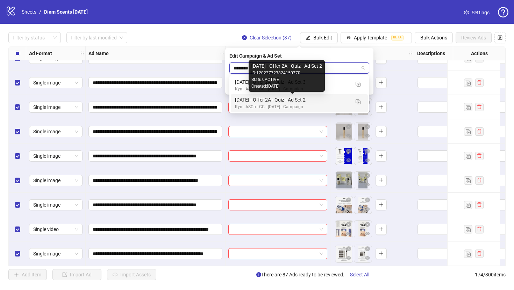
click at [307, 97] on div "13/08/2025 - Offer 2A - Quiz - Ad Set 2" at bounding box center [292, 100] width 115 height 8
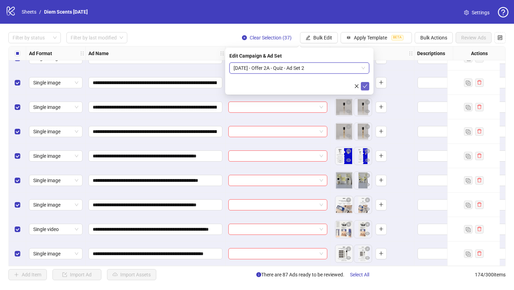
click at [365, 82] on button "submit" at bounding box center [365, 86] width 8 height 8
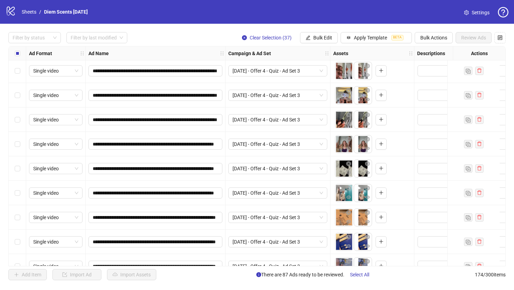
scroll to position [1589, 0]
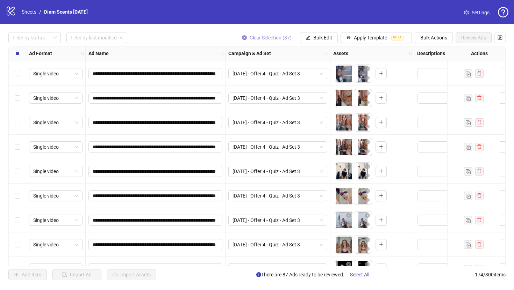
click at [242, 39] on icon "close-circle" at bounding box center [244, 37] width 5 height 5
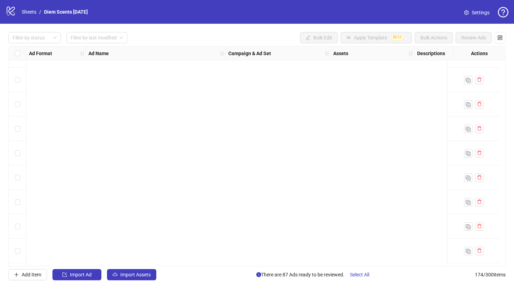
scroll to position [1416, 0]
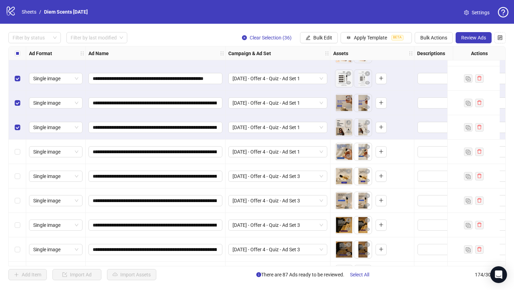
scroll to position [805, 0]
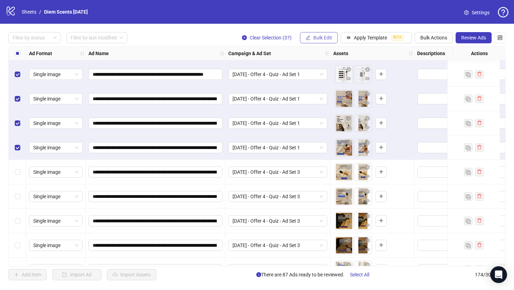
click at [321, 37] on span "Bulk Edit" at bounding box center [322, 38] width 19 height 6
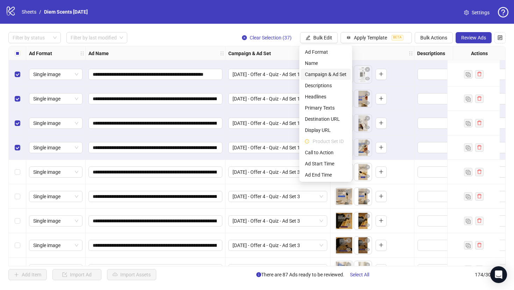
click at [330, 74] on span "Campaign & Ad Set" at bounding box center [326, 75] width 42 height 8
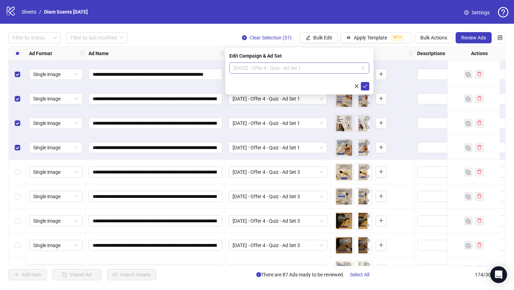
click at [324, 67] on span "02/09/2025 - Offer 4 - Quiz - Ad Set 1" at bounding box center [298, 68] width 131 height 10
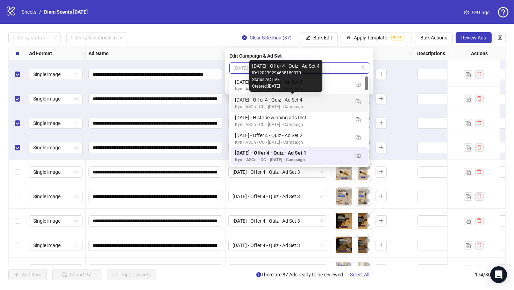
click at [306, 100] on div "02/09/2025 - Offer 4 - Quiz - Ad Set 4" at bounding box center [292, 100] width 115 height 8
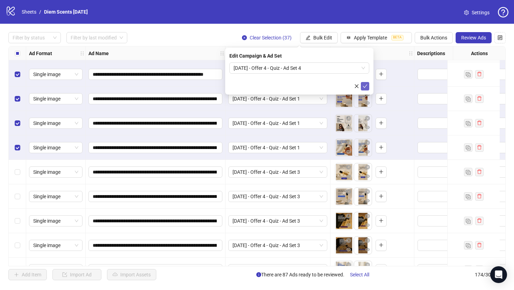
click at [365, 87] on icon "check" at bounding box center [364, 86] width 5 height 5
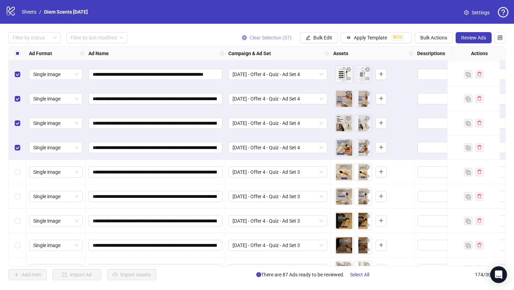
click at [245, 37] on icon "close-circle" at bounding box center [244, 37] width 5 height 5
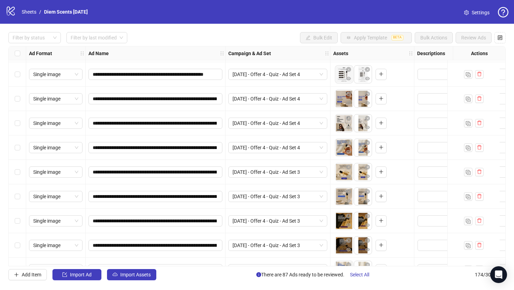
click at [13, 171] on div "Select row 38" at bounding box center [17, 172] width 17 height 24
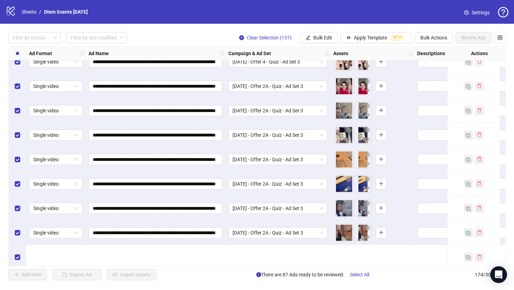
scroll to position [2041, 0]
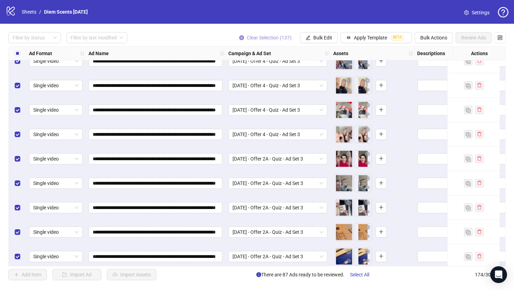
click at [240, 36] on icon "close-circle" at bounding box center [241, 37] width 5 height 5
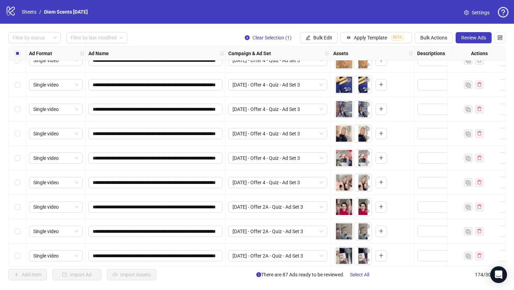
scroll to position [1986, 0]
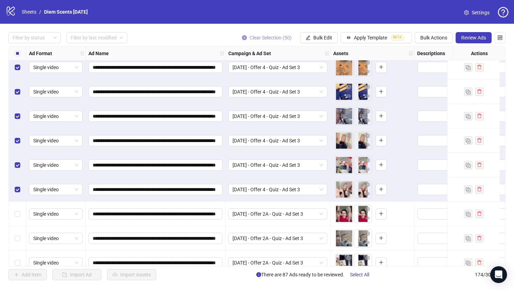
click at [243, 37] on icon "close-circle" at bounding box center [244, 37] width 5 height 5
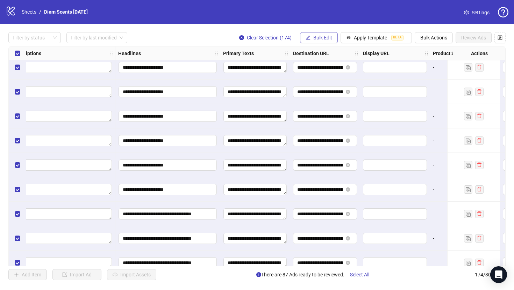
scroll to position [1986, 397]
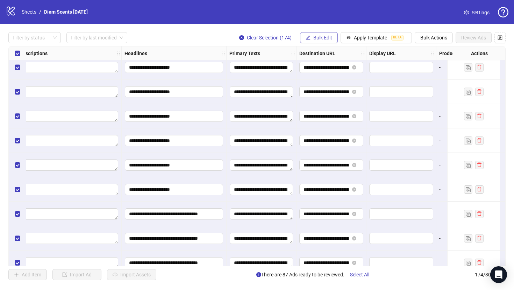
click at [320, 37] on span "Bulk Edit" at bounding box center [322, 38] width 19 height 6
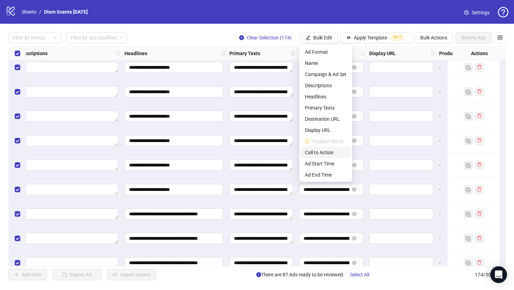
click at [320, 153] on span "Call to Action" at bounding box center [326, 153] width 42 height 8
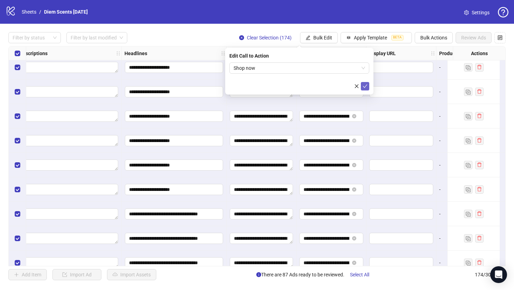
click at [365, 87] on icon "check" at bounding box center [364, 86] width 5 height 5
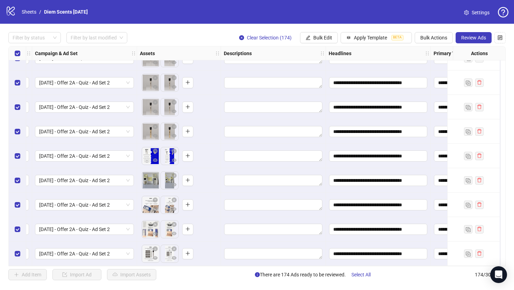
scroll to position [4053, 0]
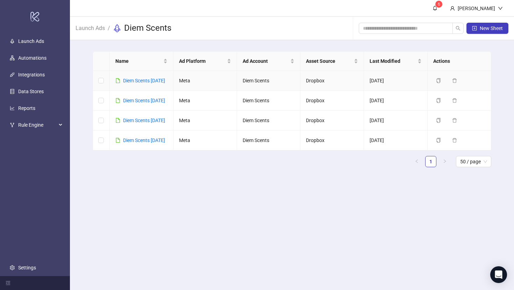
click at [161, 86] on td "Diem Scents 9-9-25" at bounding box center [142, 81] width 64 height 20
click at [160, 81] on link "Diem Scents 9-9-25" at bounding box center [144, 81] width 42 height 6
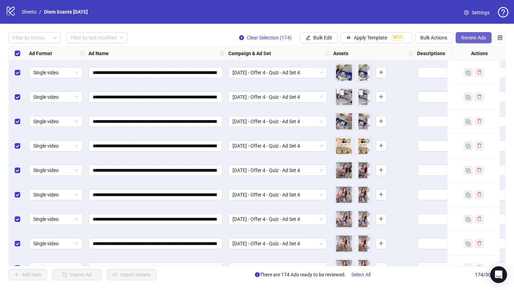
click at [465, 39] on span "Review Ads" at bounding box center [473, 38] width 25 height 6
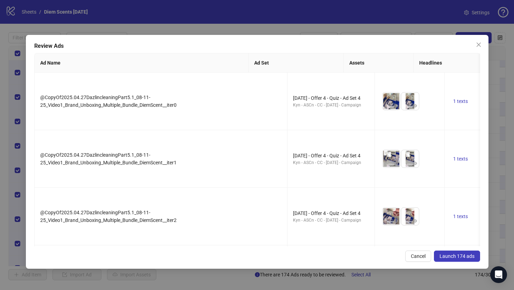
click at [466, 259] on button "Launch 174 ads" at bounding box center [457, 256] width 46 height 11
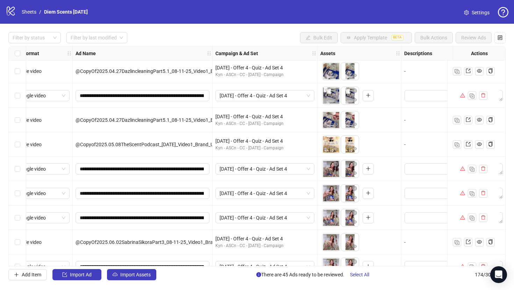
scroll to position [0, 13]
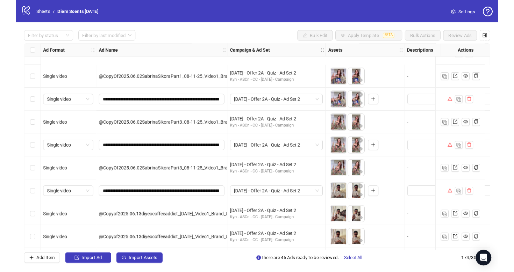
scroll to position [3608, 0]
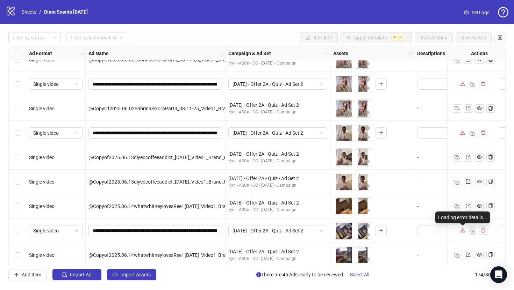
click at [462, 232] on icon "warning" at bounding box center [461, 231] width 5 height 4
click at [463, 131] on icon "warning" at bounding box center [462, 132] width 5 height 5
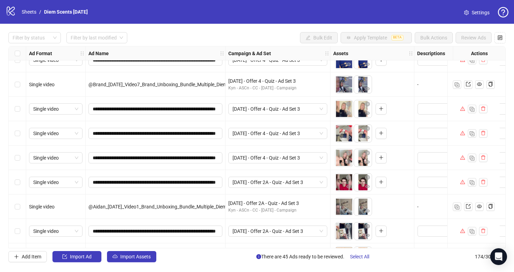
scroll to position [2018, 0]
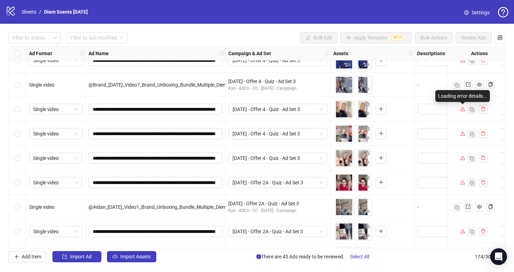
click at [462, 109] on icon "warning" at bounding box center [462, 109] width 5 height 5
click at [462, 133] on icon "warning" at bounding box center [462, 133] width 5 height 5
click at [462, 159] on icon "warning" at bounding box center [462, 157] width 5 height 5
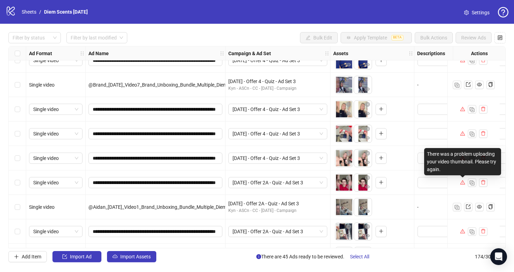
click at [462, 183] on icon "warning" at bounding box center [462, 182] width 5 height 5
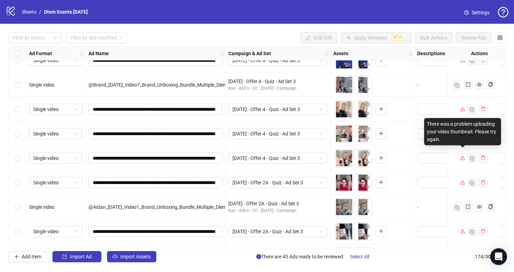
scroll to position [2048, 0]
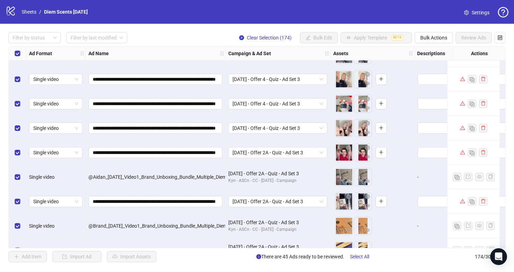
click at [407, 22] on div "logo/logo-mobile Sheets / Diem Scents 9-9-25 Settings" at bounding box center [257, 12] width 514 height 24
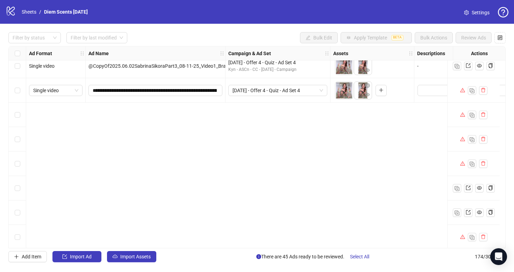
scroll to position [0, 0]
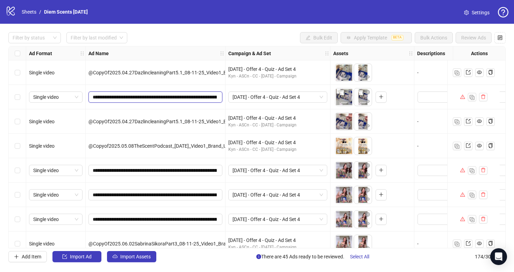
click at [190, 96] on input "**********" at bounding box center [155, 97] width 124 height 8
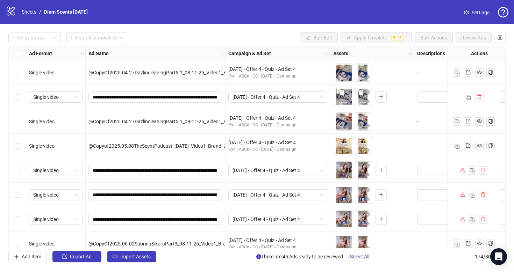
click at [149, 124] on div "@CopyOf2025.04.27DazlincleaningPart5.1_08-11-25_Video1_Brand_Unboxing_Multiple_…" at bounding box center [155, 122] width 134 height 8
click at [176, 98] on input "**********" at bounding box center [155, 97] width 124 height 8
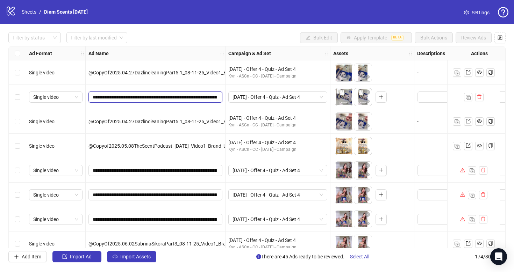
click at [176, 98] on input "**********" at bounding box center [155, 97] width 124 height 8
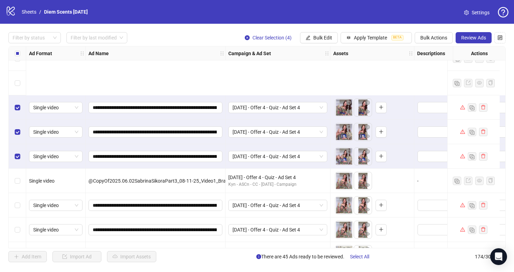
scroll to position [148, 0]
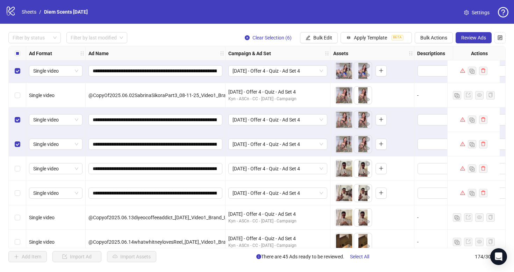
click at [17, 164] on div "Select row 11" at bounding box center [17, 169] width 17 height 24
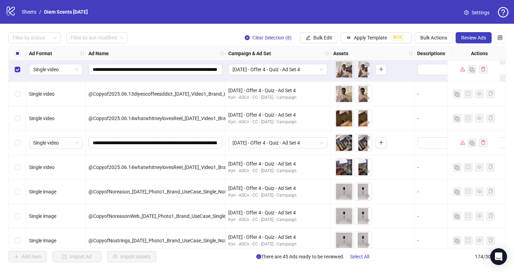
scroll to position [273, 0]
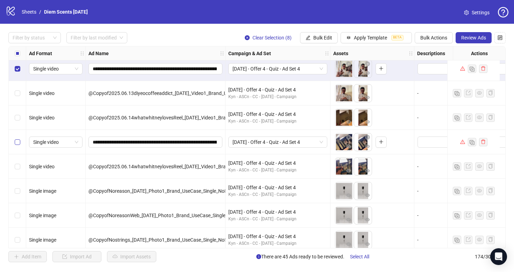
click at [17, 138] on label "Select row 15" at bounding box center [18, 142] width 6 height 8
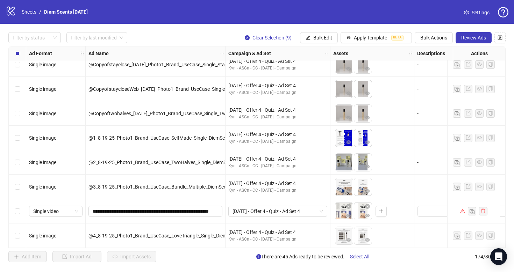
scroll to position [715, 0]
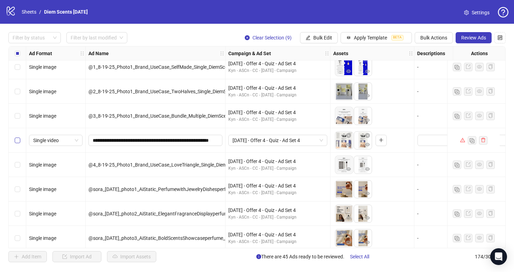
click at [18, 137] on label "Select row 33" at bounding box center [18, 141] width 6 height 8
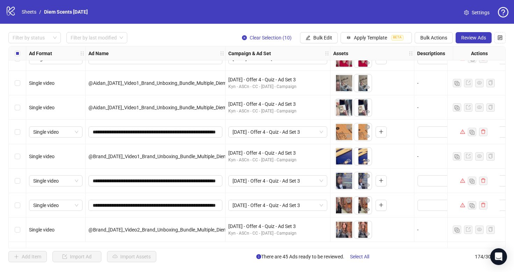
scroll to position [1435, 0]
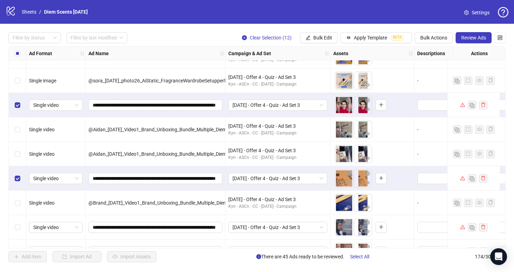
click at [17, 232] on div "Select row 66" at bounding box center [17, 227] width 17 height 24
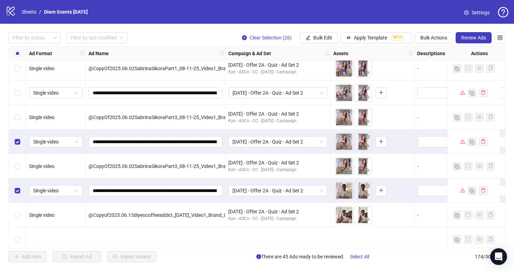
scroll to position [3503, 0]
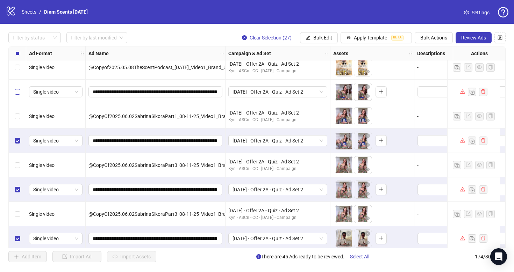
click at [16, 88] on label "Select row 145" at bounding box center [18, 92] width 6 height 8
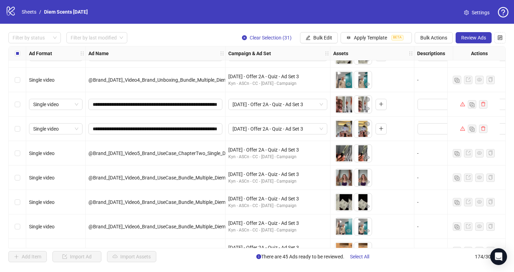
scroll to position [2461, 0]
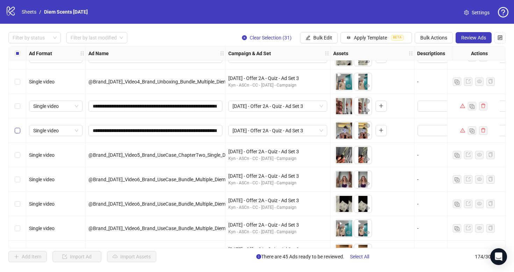
click at [15, 127] on label "Select row 104" at bounding box center [18, 131] width 6 height 8
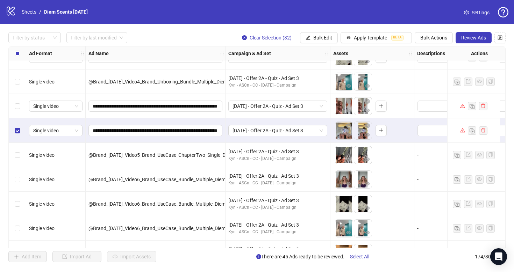
click at [15, 101] on div "Select row 103" at bounding box center [17, 106] width 17 height 24
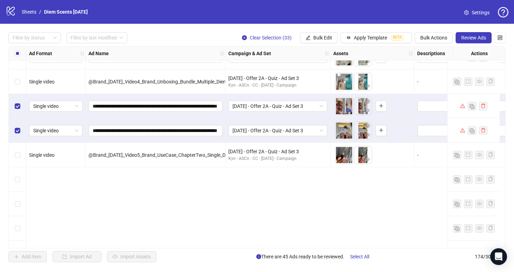
scroll to position [2337, 0]
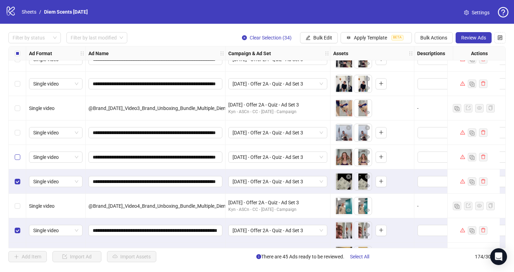
click at [16, 153] on label "Select row 100" at bounding box center [18, 157] width 6 height 8
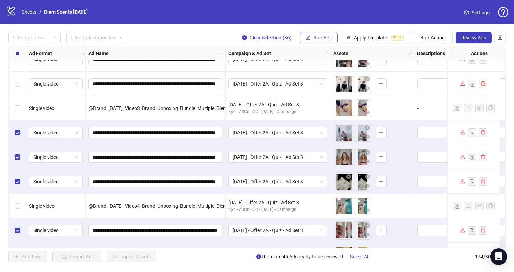
click at [321, 41] on button "Bulk Edit" at bounding box center [319, 37] width 38 height 11
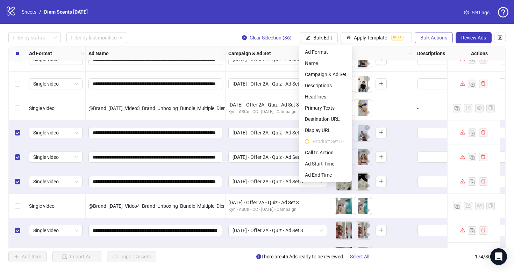
click at [440, 39] on span "Bulk Actions" at bounding box center [433, 38] width 27 height 6
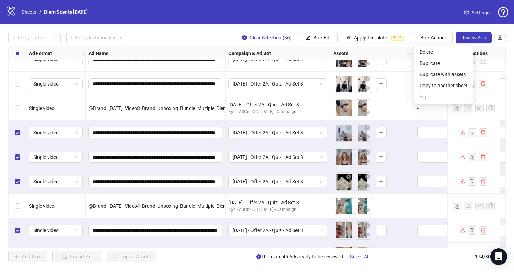
click at [437, 26] on div "**********" at bounding box center [257, 147] width 514 height 247
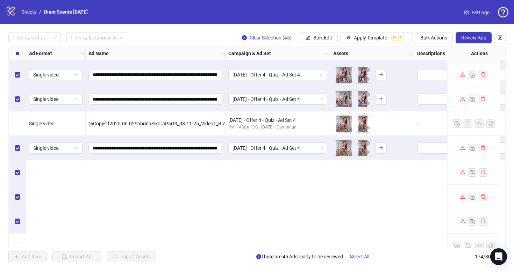
scroll to position [0, 0]
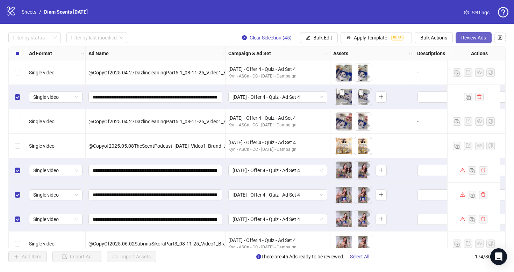
click at [468, 39] on span "Review Ads" at bounding box center [473, 38] width 25 height 6
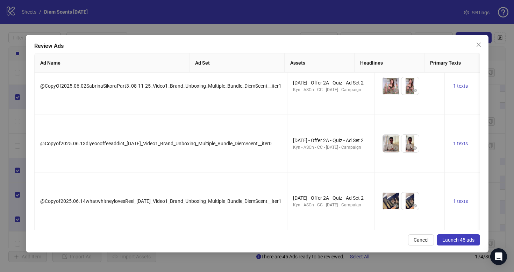
click at [470, 241] on span "Launch 45 ads" at bounding box center [458, 240] width 32 height 6
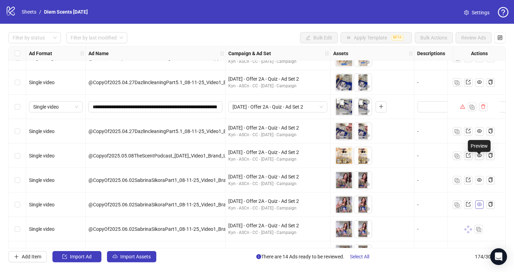
scroll to position [3459, 0]
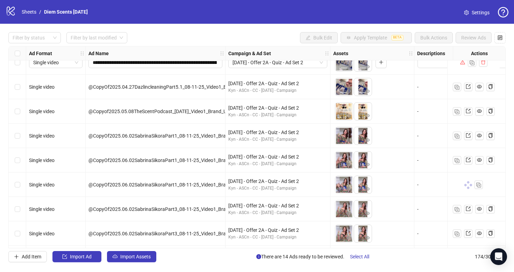
click at [211, 186] on span "@CopyOf2025.06.02SabrinaSikoraPart1_08-11-25_Video1_Brand_Unboxing_Multiple_Bun…" at bounding box center [208, 185] width 241 height 6
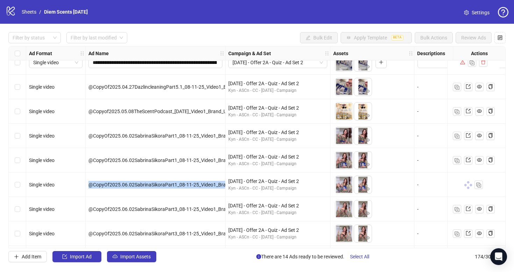
click at [211, 186] on span "@CopyOf2025.06.02SabrinaSikoraPart1_08-11-25_Video1_Brand_Unboxing_Multiple_Bun…" at bounding box center [208, 185] width 241 height 6
copy span "@CopyOf2025.06.02SabrinaSikoraPart1_08-11-25_Video1_Brand_Unboxing_Multiple_Bun…"
click at [200, 183] on span "@CopyOf2025.06.02SabrinaSikoraPart1_08-11-25_Video1_Brand_Unboxing_Multiple_Bun…" at bounding box center [208, 185] width 241 height 6
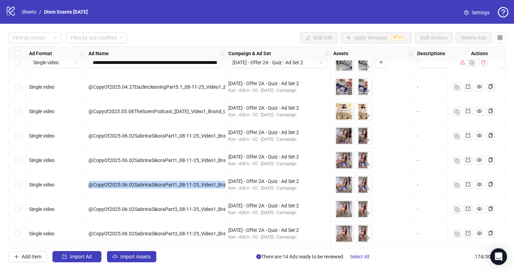
click at [200, 183] on span "@CopyOf2025.06.02SabrinaSikoraPart1_08-11-25_Video1_Brand_Unboxing_Multiple_Bun…" at bounding box center [208, 185] width 241 height 6
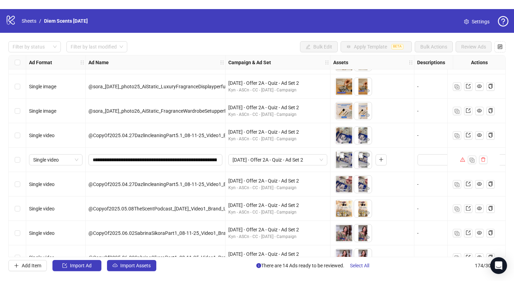
scroll to position [3348, 0]
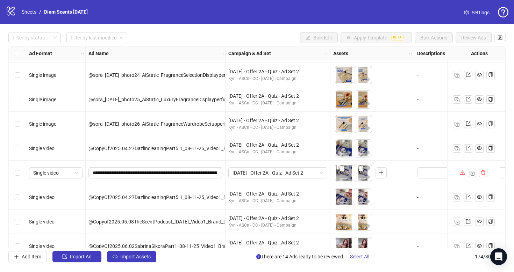
click at [150, 151] on span "@CopyOf2025.04.27DazlincleaningPart5.1_08-11-25_Video1_Brand_Unboxing_Multiple_…" at bounding box center [211, 149] width 246 height 6
copy span "@CopyOf2025.04.27DazlincleaningPart5.1_08-11-25_Video1_Brand_Unboxing_Multiple_…"
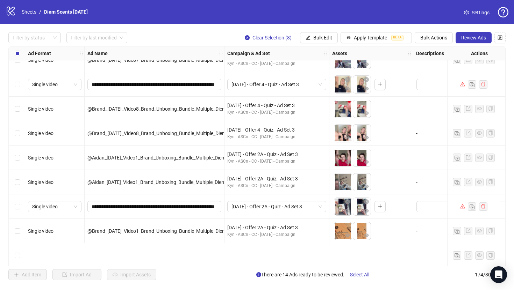
scroll to position [1991, 1]
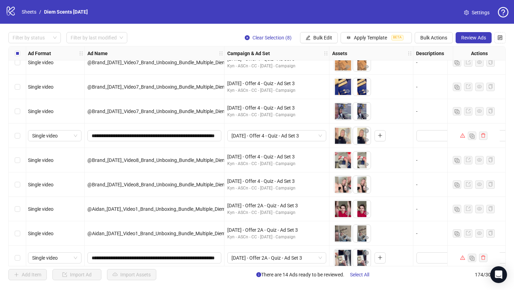
click at [21, 133] on div "Select row 85" at bounding box center [17, 136] width 17 height 24
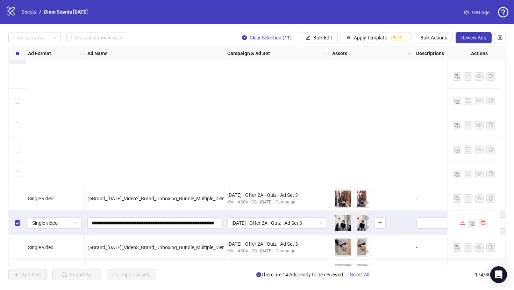
scroll to position [2362, 1]
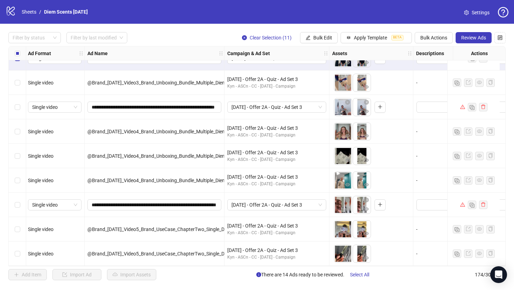
drag, startPoint x: 18, startPoint y: 129, endPoint x: 19, endPoint y: 137, distance: 8.4
click at [18, 129] on label "Select row 100" at bounding box center [18, 132] width 6 height 8
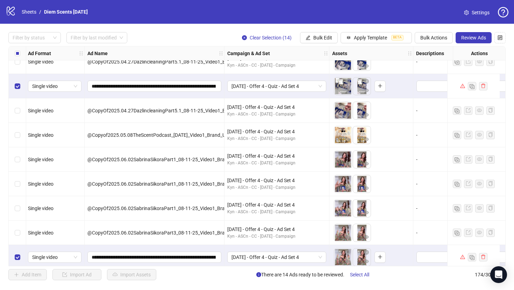
scroll to position [0, 1]
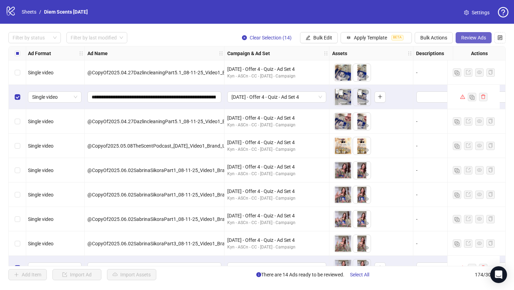
click at [473, 40] on span "Review Ads" at bounding box center [473, 38] width 25 height 6
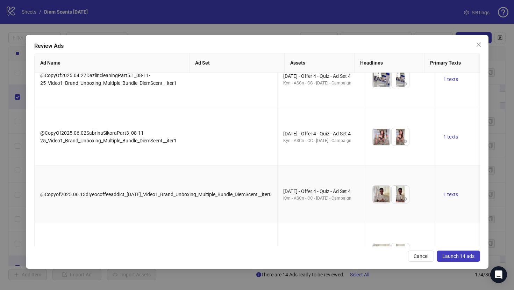
scroll to position [0, 0]
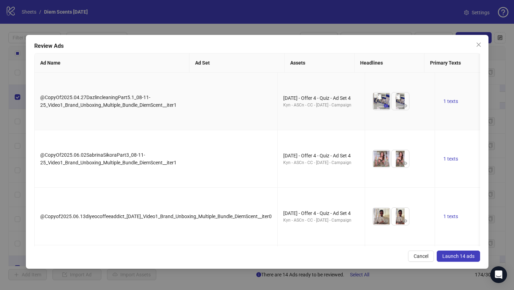
click at [383, 106] on icon "eye" at bounding box center [385, 105] width 5 height 5
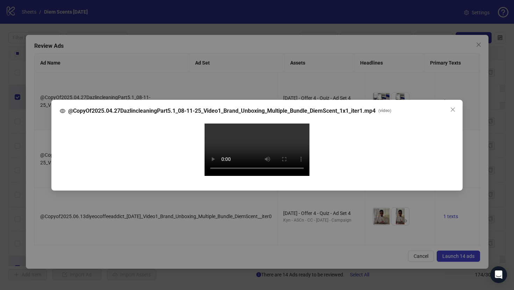
click at [37, 136] on div "@CopyOf2025.04.27DazlincleaningPart5.1_08-11-25_Video1_Brand_Unboxing_Multiple_…" at bounding box center [257, 145] width 514 height 290
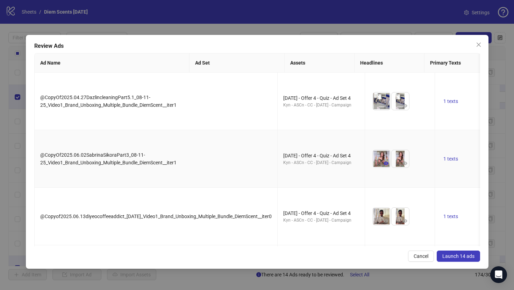
click at [383, 164] on icon "eye" at bounding box center [385, 163] width 5 height 3
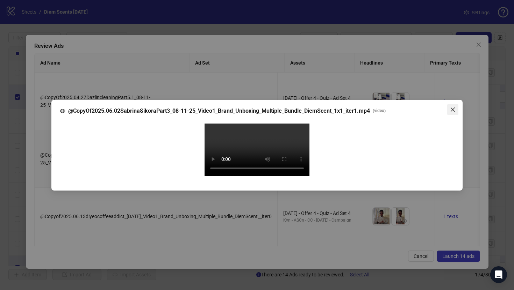
click at [453, 107] on icon "close" at bounding box center [453, 110] width 6 height 6
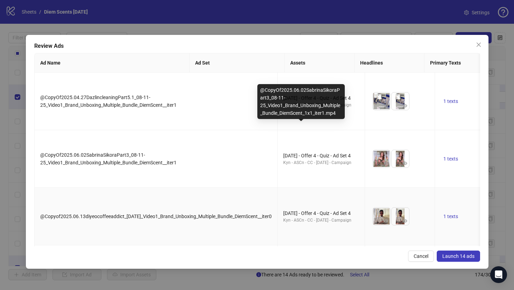
scroll to position [32, 0]
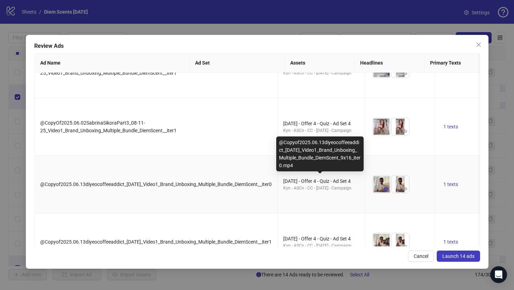
click at [383, 189] on icon "eye" at bounding box center [385, 188] width 5 height 3
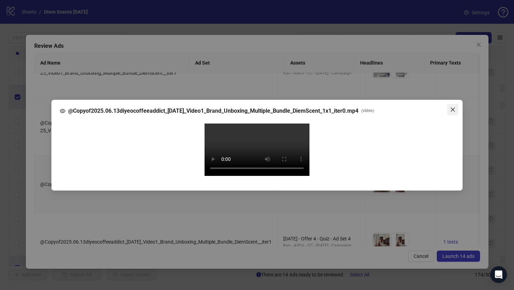
click at [454, 107] on icon "close" at bounding box center [452, 109] width 4 height 4
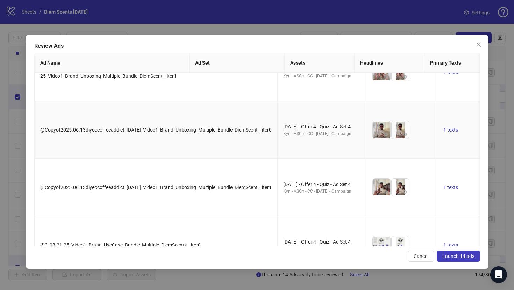
scroll to position [90, 0]
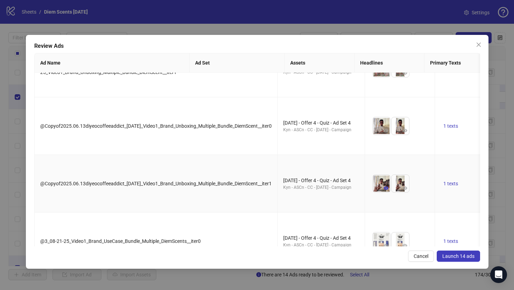
click at [383, 190] on icon "eye" at bounding box center [385, 188] width 5 height 5
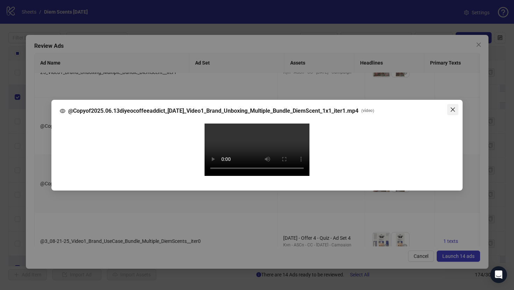
click at [451, 107] on icon "close" at bounding box center [453, 110] width 6 height 6
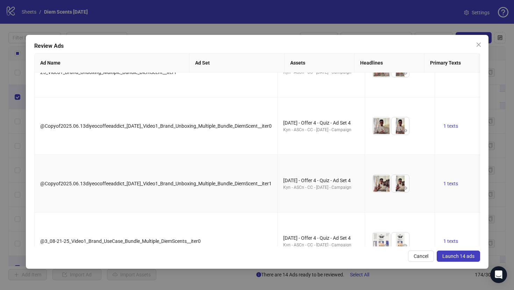
scroll to position [143, 0]
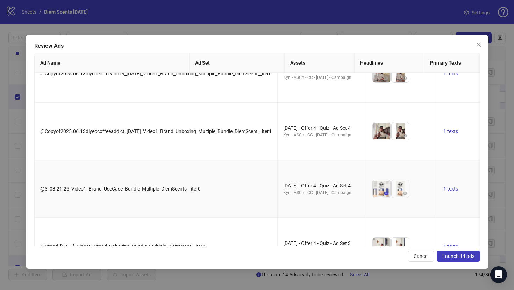
click at [383, 194] on icon "eye" at bounding box center [385, 193] width 5 height 5
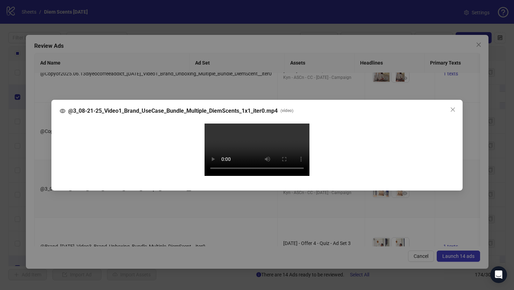
click at [481, 85] on div "@3_08-21-25_Video1_Brand_UseCase_Bundle_Multiple_DiemScents_1x1_iter0.mp4 ( vid…" at bounding box center [257, 145] width 514 height 290
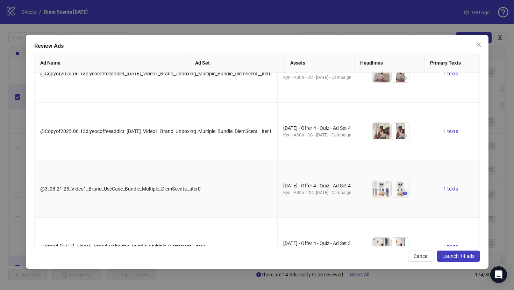
scroll to position [200, 0]
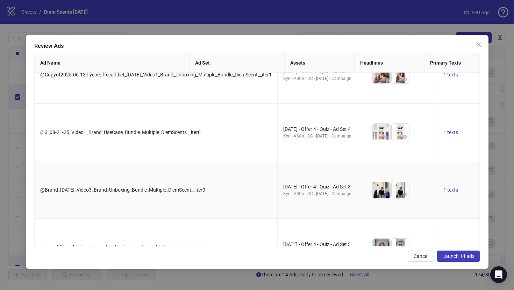
click at [383, 194] on icon "eye" at bounding box center [385, 194] width 5 height 3
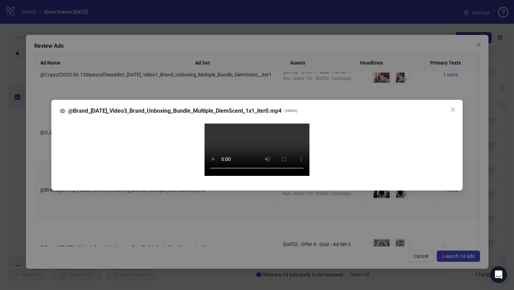
click at [483, 158] on div "@Brand_08-29-25_Video3_Brand_Unboxing_Bundle_Multiple_DiemScent_1x1_iter0.mp4 (…" at bounding box center [257, 145] width 514 height 290
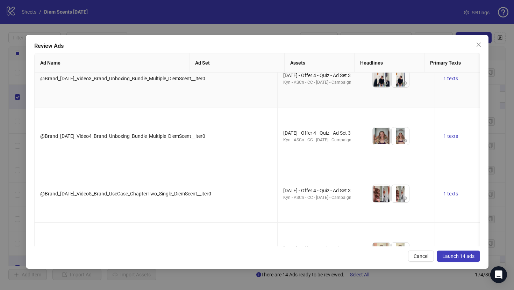
scroll to position [323, 0]
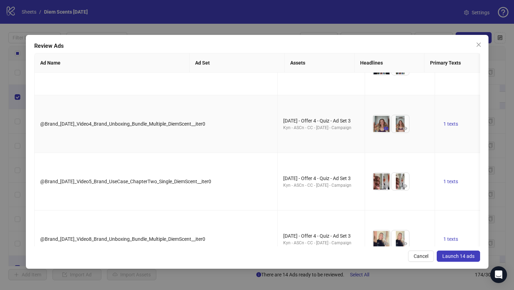
click at [383, 128] on icon "eye" at bounding box center [385, 128] width 5 height 5
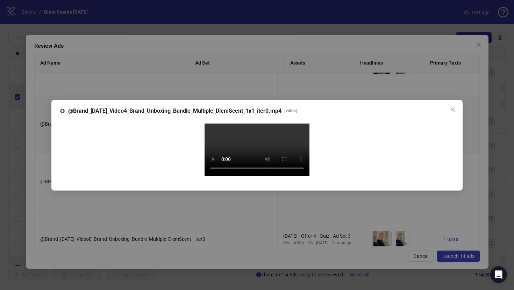
click at [473, 140] on div "@Brand_08-29-25_Video4_Brand_Unboxing_Bundle_Multiple_DiemScent_1x1_iter0.mp4 (…" at bounding box center [257, 145] width 514 height 290
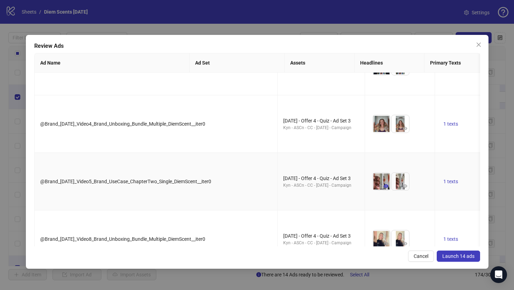
click at [383, 185] on icon "eye" at bounding box center [385, 186] width 5 height 5
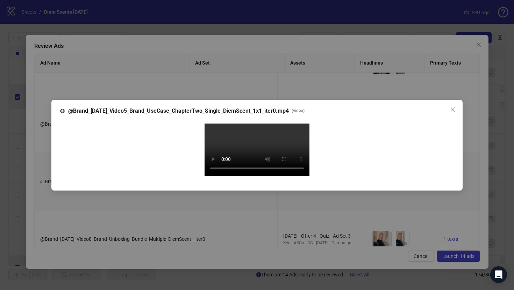
click at [309, 176] on video "Your browser does not support the video tag." at bounding box center [256, 150] width 105 height 52
click at [255, 169] on video "Your browser does not support the video tag." at bounding box center [256, 150] width 105 height 52
click at [483, 114] on div "@Brand_08-29-25_Video5_Brand_UseCase_ChapterTwo_Single_DiemScent_1x1_iter0.mp4 …" at bounding box center [257, 145] width 514 height 290
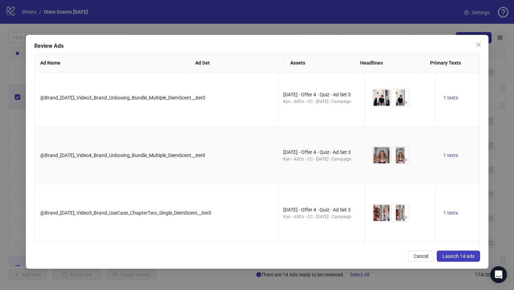
scroll to position [291, 0]
click at [383, 161] on icon "eye" at bounding box center [385, 160] width 5 height 3
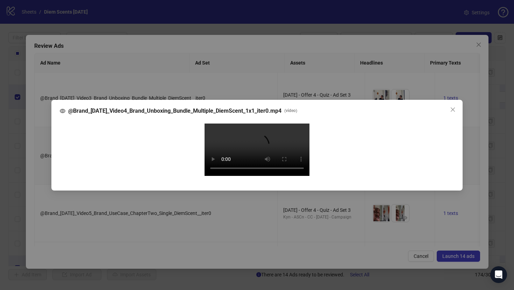
click at [480, 89] on div "@Brand_08-29-25_Video4_Brand_Unboxing_Bundle_Multiple_DiemScent_1x1_iter0.mp4 (…" at bounding box center [257, 145] width 514 height 290
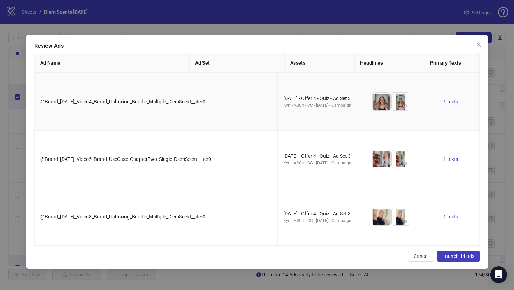
scroll to position [392, 0]
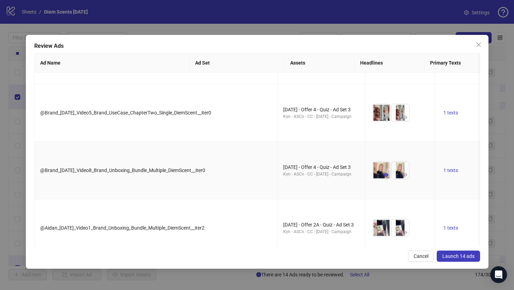
click at [383, 175] on icon "eye" at bounding box center [385, 174] width 5 height 3
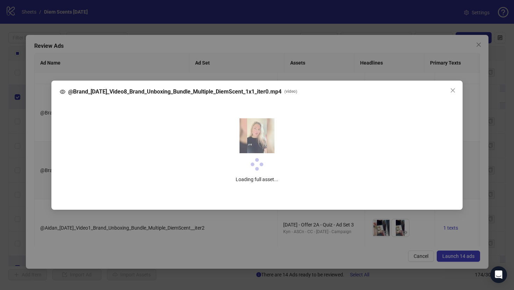
click at [476, 60] on div "@Brand_08-29-25_Video8_Brand_Unboxing_Bundle_Multiple_DiemScent_1x1_iter0.mp4 (…" at bounding box center [257, 145] width 514 height 290
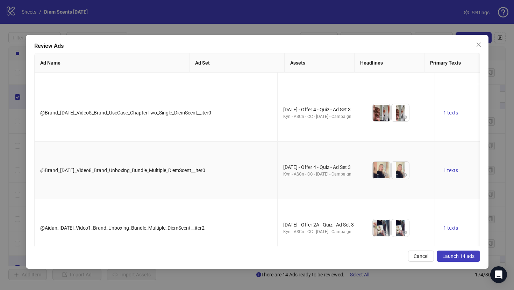
scroll to position [633, 0]
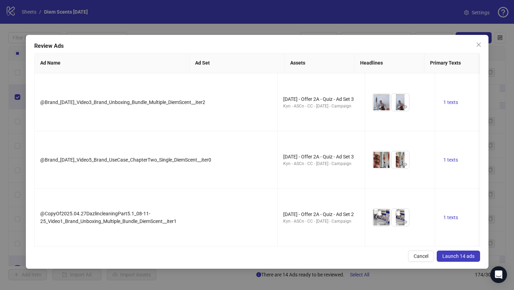
click at [467, 256] on span "Launch 14 ads" at bounding box center [458, 257] width 32 height 6
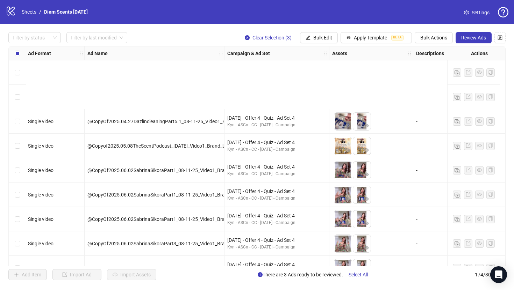
scroll to position [88, 1]
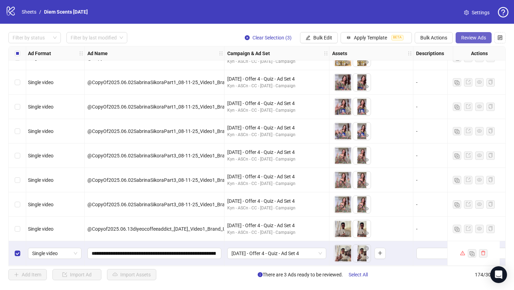
click at [472, 39] on span "Review Ads" at bounding box center [473, 38] width 25 height 6
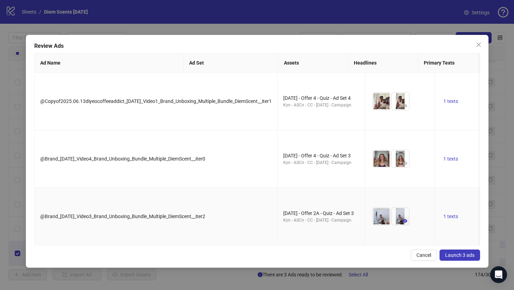
click at [400, 224] on button "button" at bounding box center [404, 221] width 8 height 8
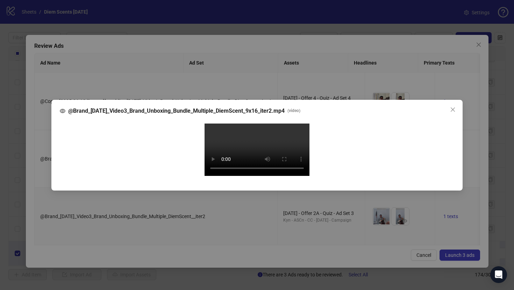
click at [479, 156] on div "@Brand_08-29-25_Video3_Brand_Unboxing_Bundle_Multiple_DiemScent_9x16_iter2.mp4 …" at bounding box center [257, 145] width 514 height 290
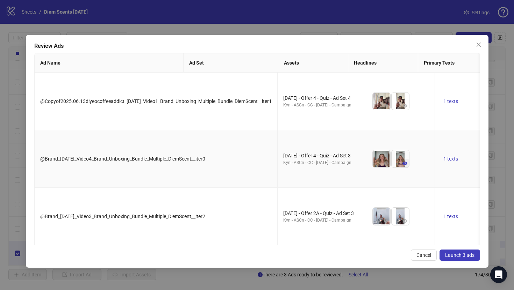
click at [402, 163] on icon "eye" at bounding box center [404, 163] width 5 height 3
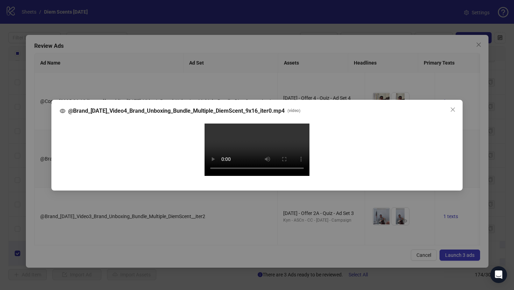
click at [476, 92] on div "@Brand_08-29-25_Video4_Brand_Unboxing_Bundle_Multiple_DiemScent_9x16_iter0.mp4 …" at bounding box center [257, 145] width 514 height 290
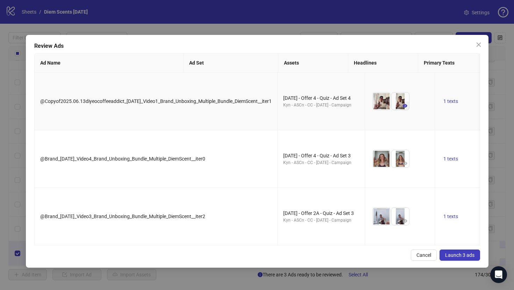
click at [402, 106] on icon "eye" at bounding box center [404, 105] width 5 height 3
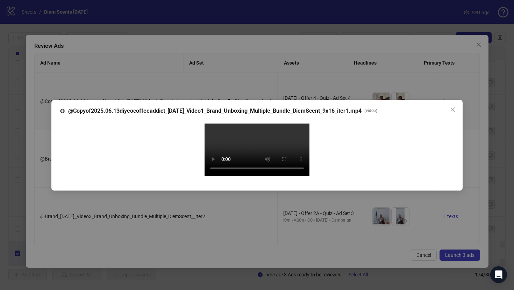
click at [476, 98] on div "@Copyof2025.06.13diyeocoffeeaddict_08-11-25_Video1_Brand_Unboxing_Multiple_Bund…" at bounding box center [257, 145] width 514 height 290
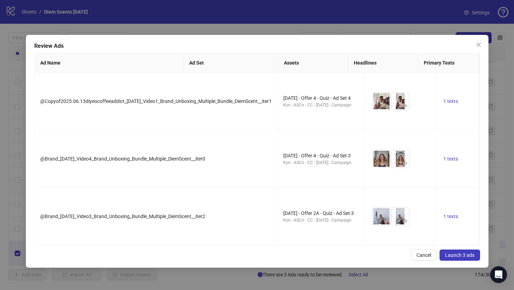
click at [470, 257] on span "Launch 3 ads" at bounding box center [459, 256] width 29 height 6
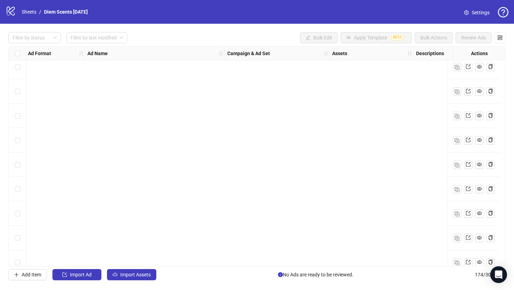
scroll to position [4053, 1]
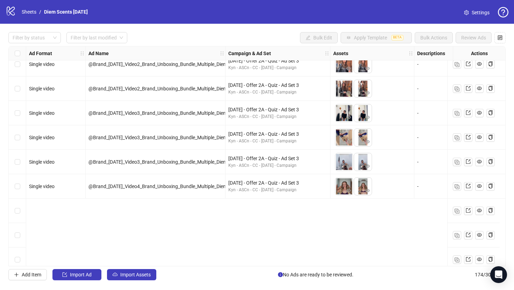
scroll to position [1210, 0]
